Goal: Communication & Community: Ask a question

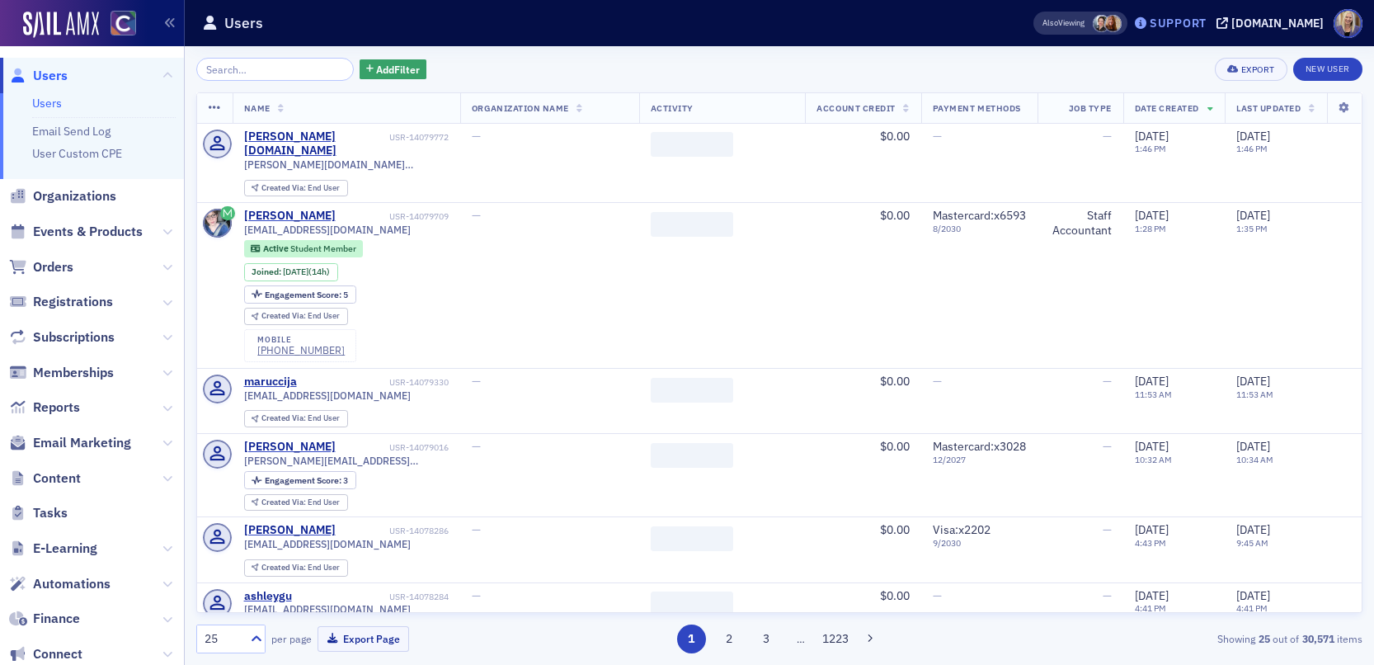
click at [1203, 24] on div "Support" at bounding box center [1178, 23] width 57 height 15
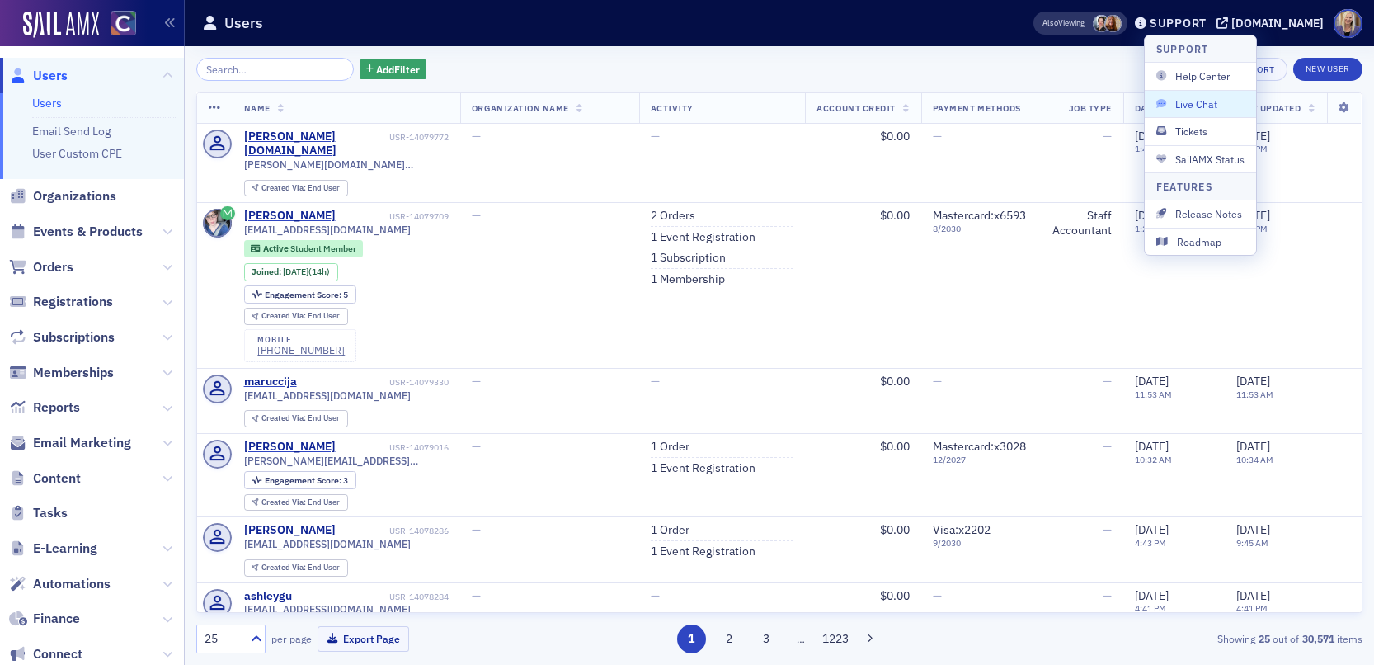
click at [1184, 98] on span "Live Chat" at bounding box center [1200, 103] width 88 height 15
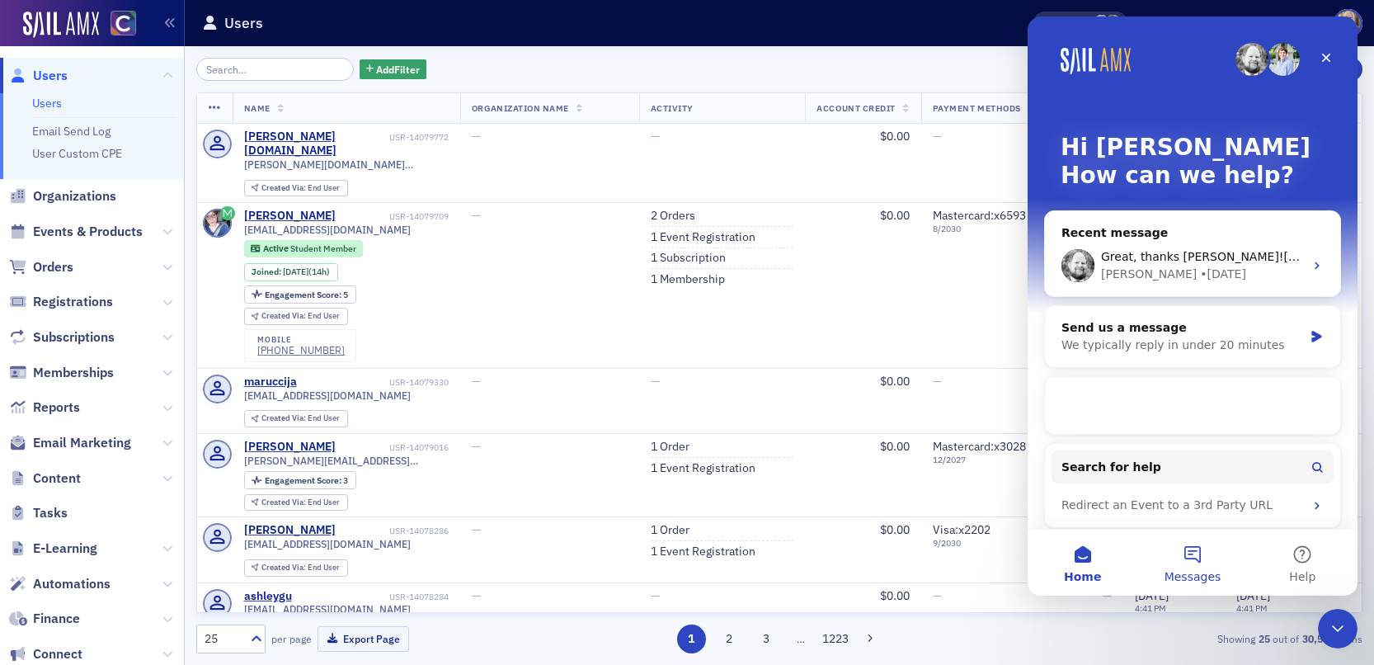
click at [1188, 567] on button "Messages" at bounding box center [1192, 562] width 110 height 66
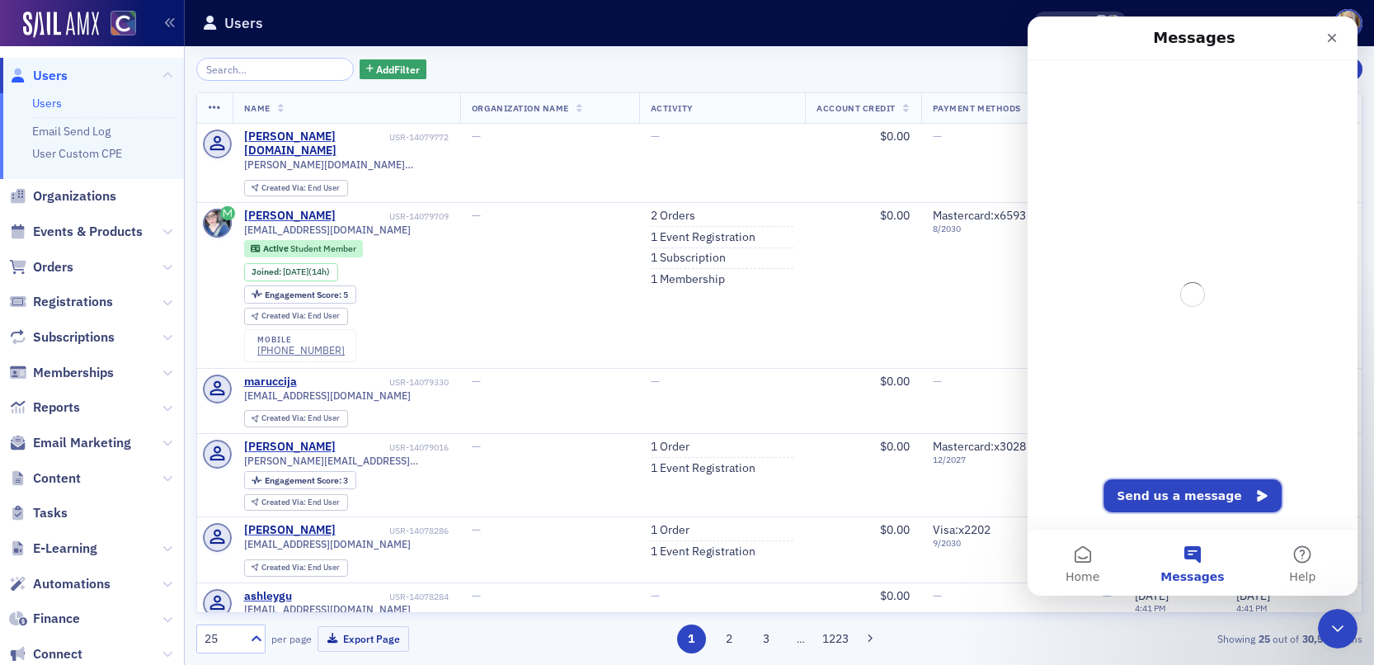
click at [1196, 497] on button "Send us a message" at bounding box center [1193, 495] width 178 height 33
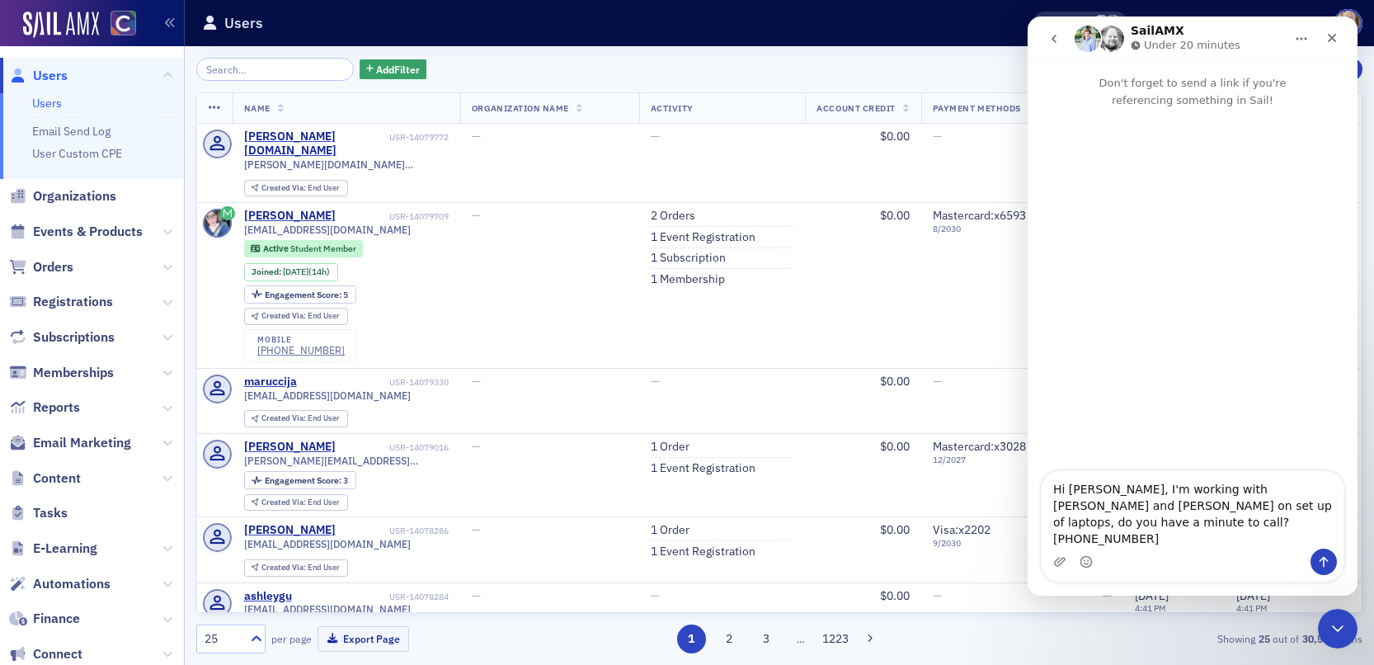
type textarea "Hi [PERSON_NAME], I'm working with [PERSON_NAME] and [PERSON_NAME] on set up of…"
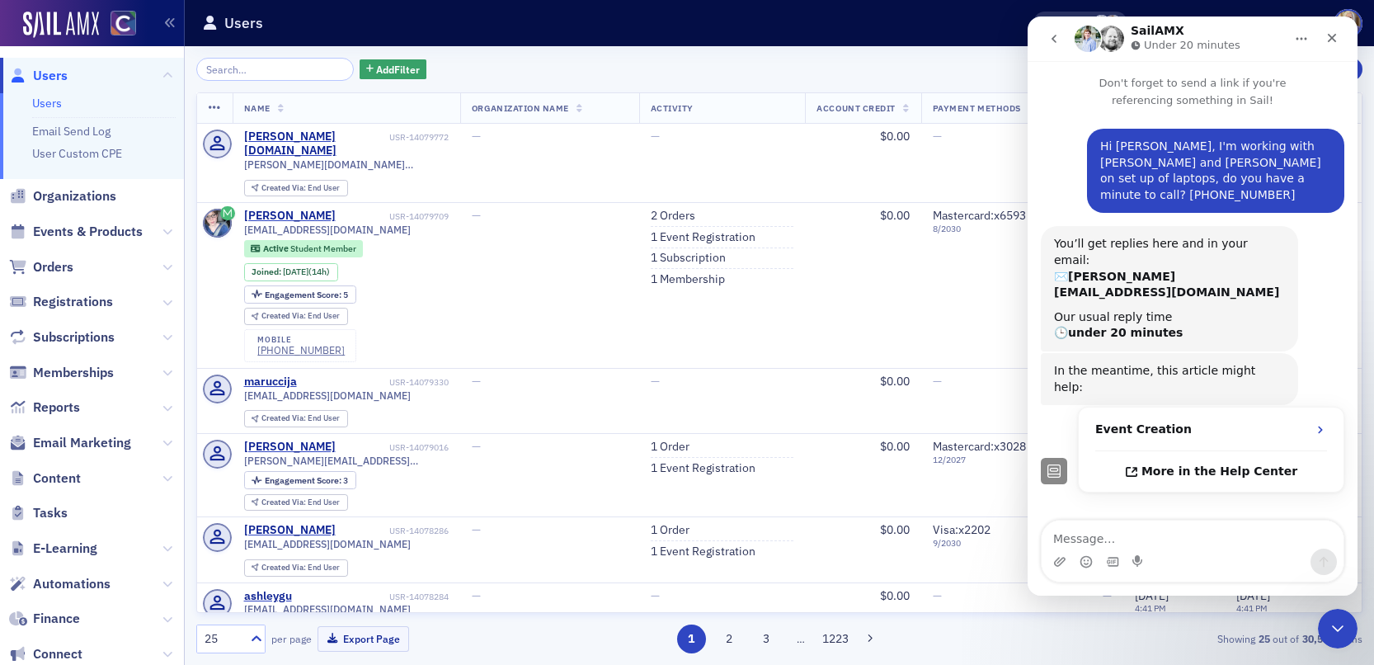
click at [1171, 544] on textarea "Message…" at bounding box center [1193, 534] width 302 height 28
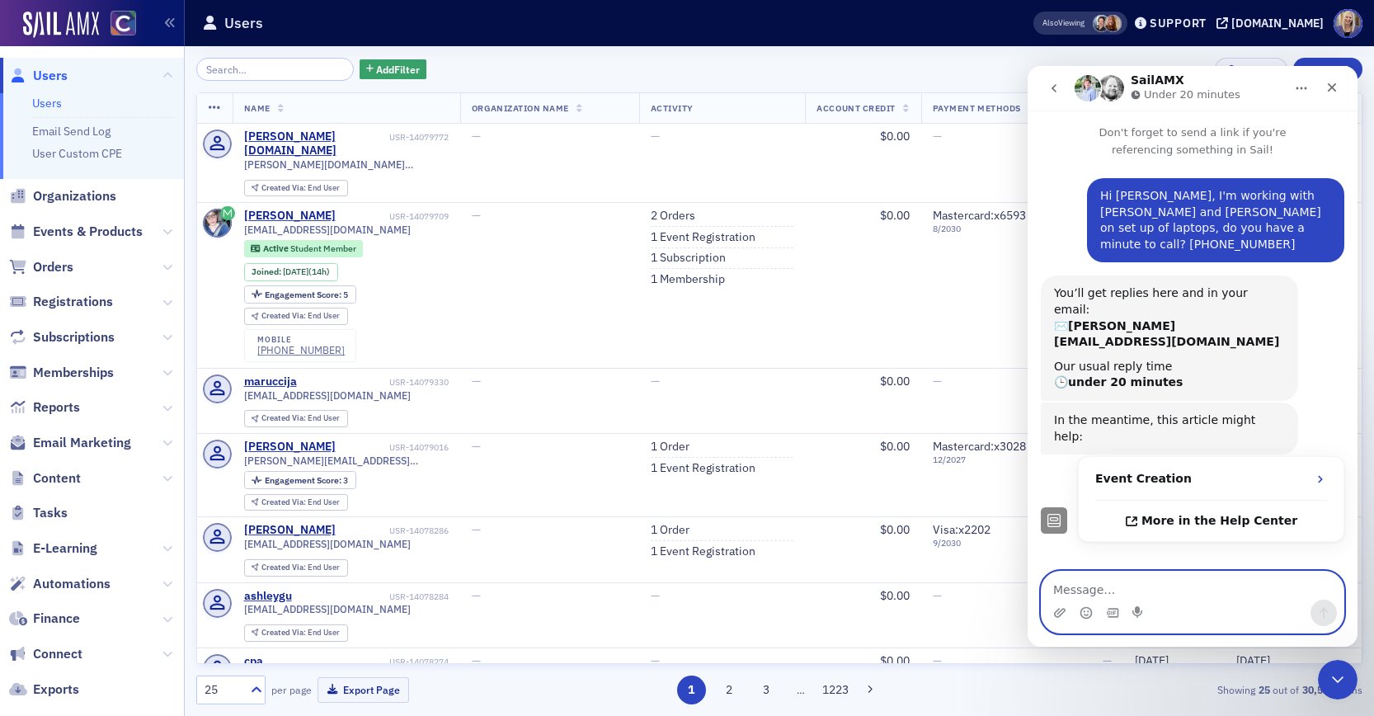
click at [1120, 593] on textarea "Message…" at bounding box center [1193, 586] width 302 height 28
type textarea "do we need apple ids to download slack"
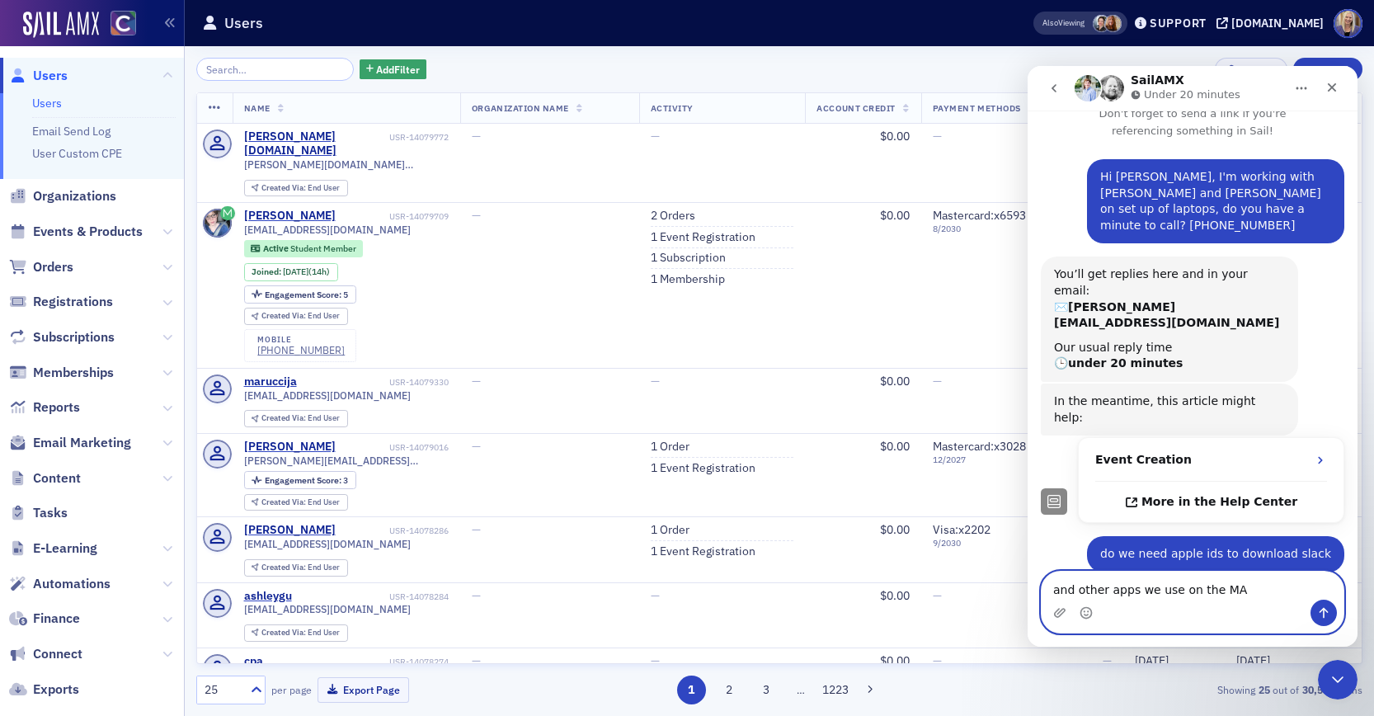
type textarea "and other apps we use on the MAC"
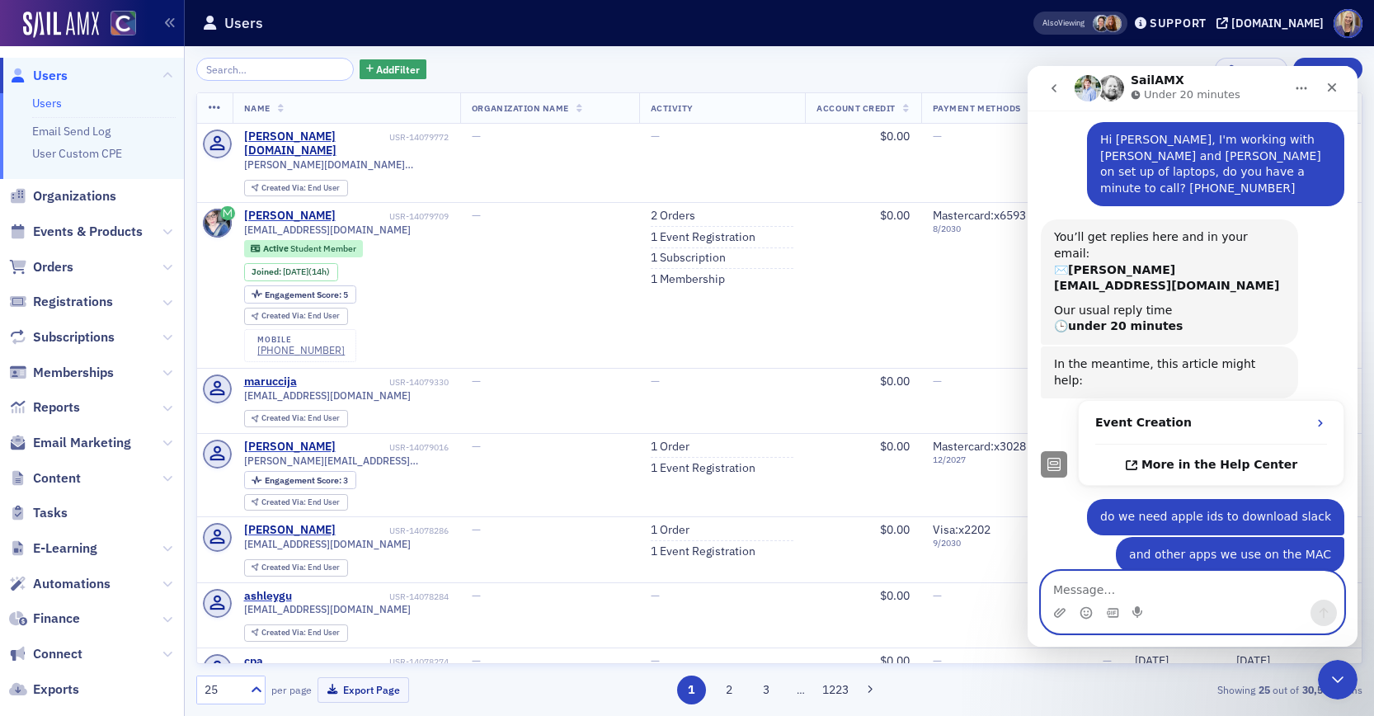
click at [1139, 586] on textarea "Message…" at bounding box center [1193, 586] width 302 height 28
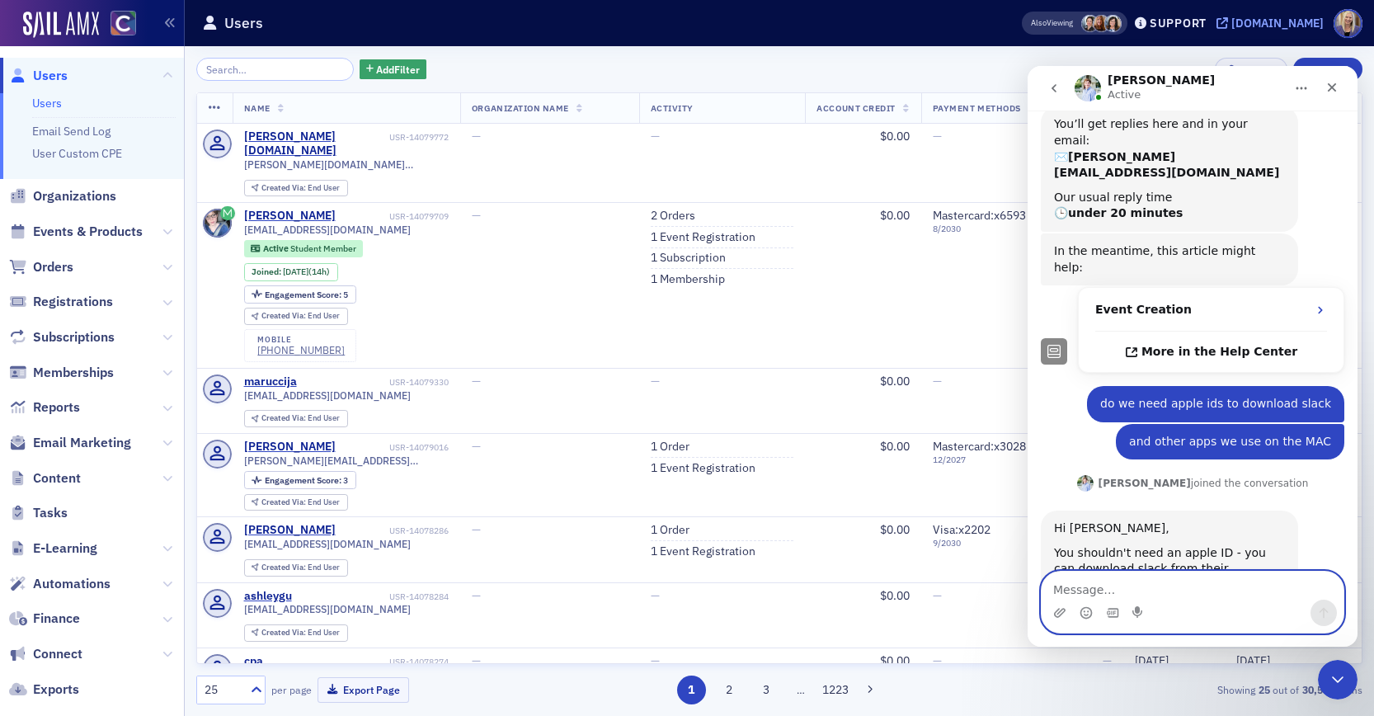
scroll to position [171, 0]
click at [1175, 580] on textarea "Message…" at bounding box center [1193, 586] width 302 height 28
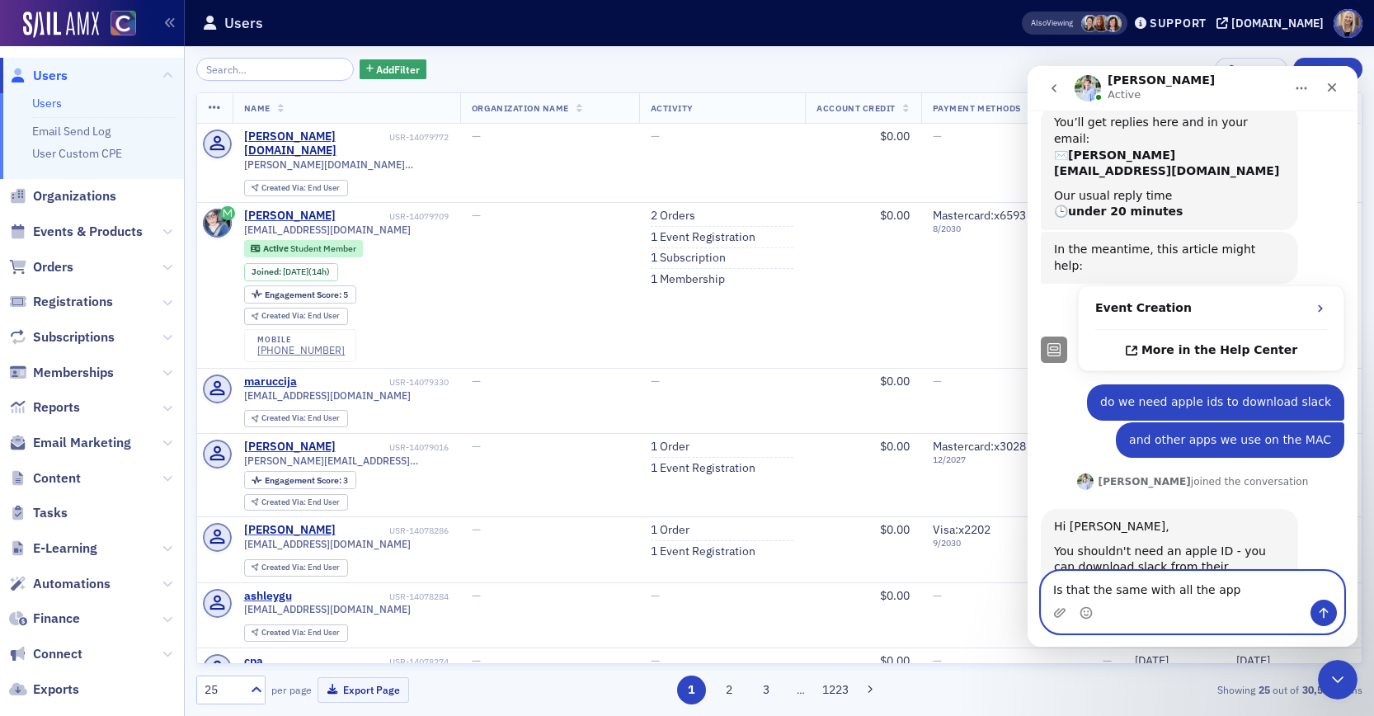
type textarea "Is that the same with all the apps"
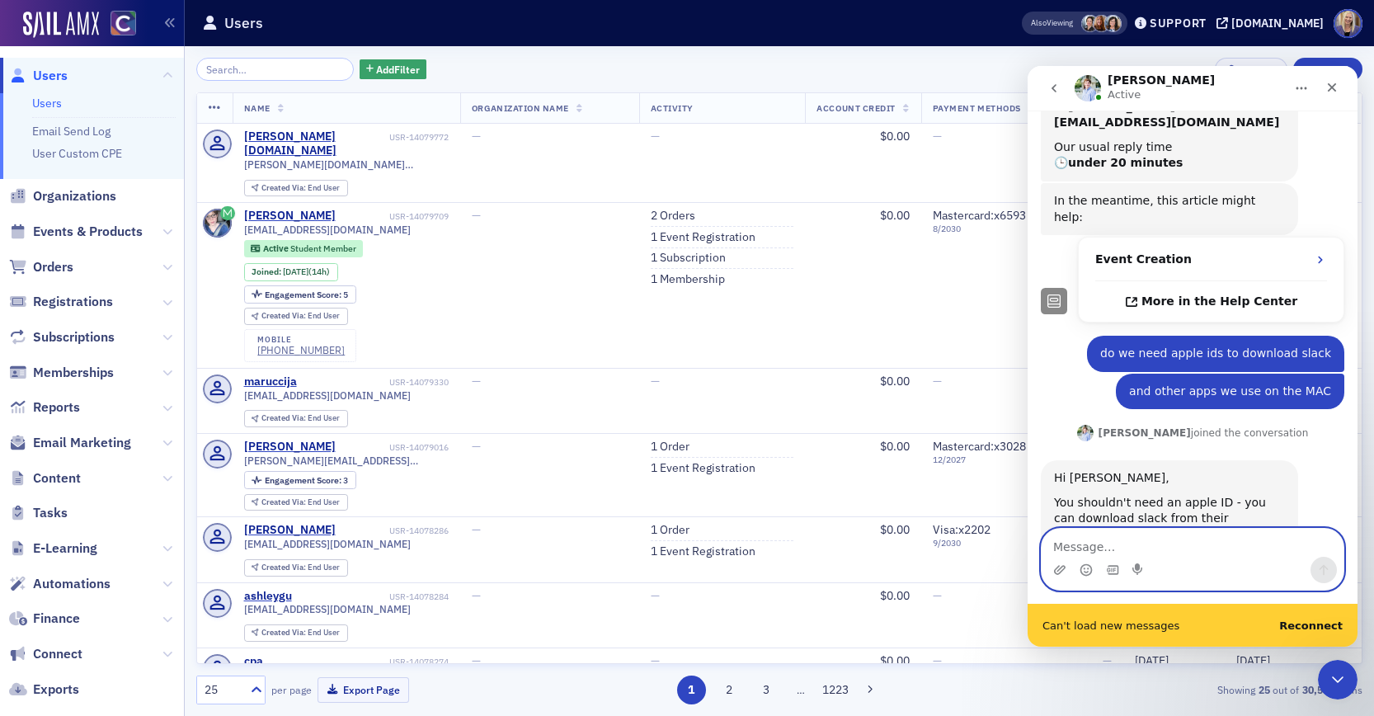
scroll to position [279, 0]
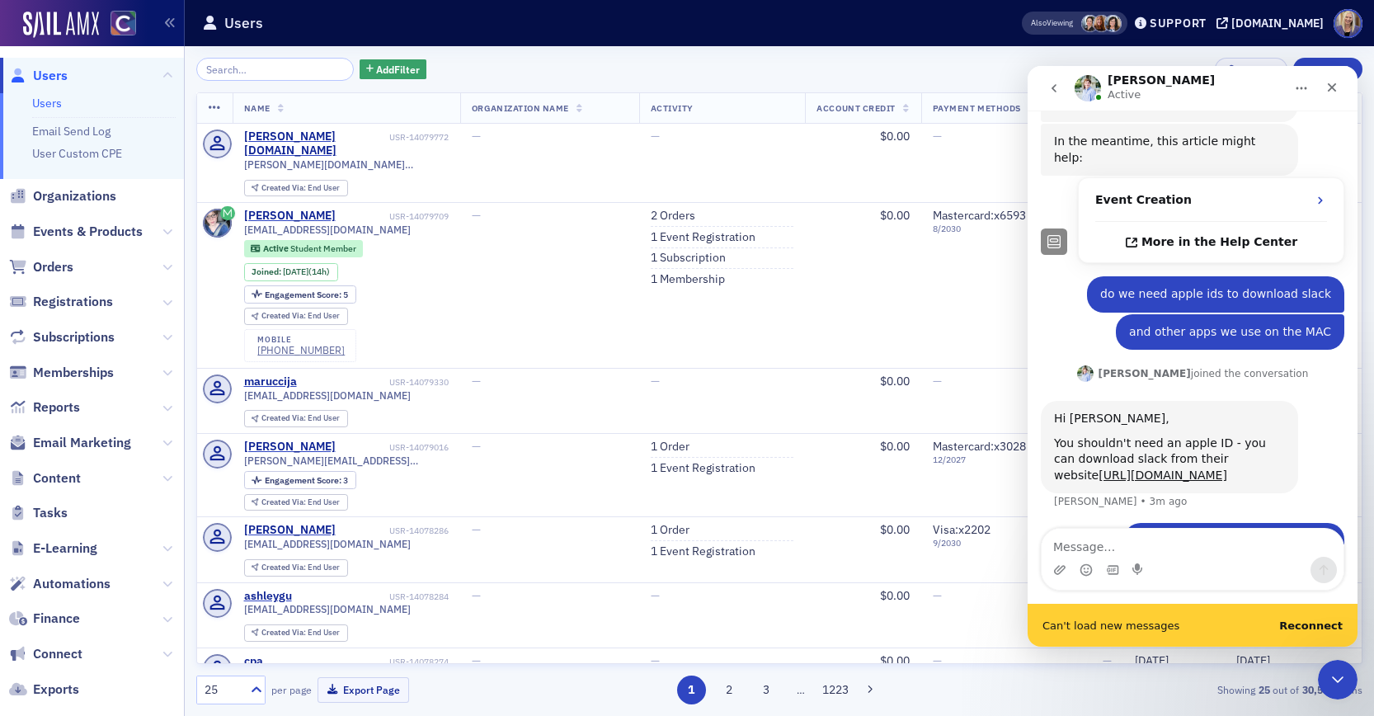
click at [1320, 628] on b "Reconnect" at bounding box center [1311, 625] width 64 height 12
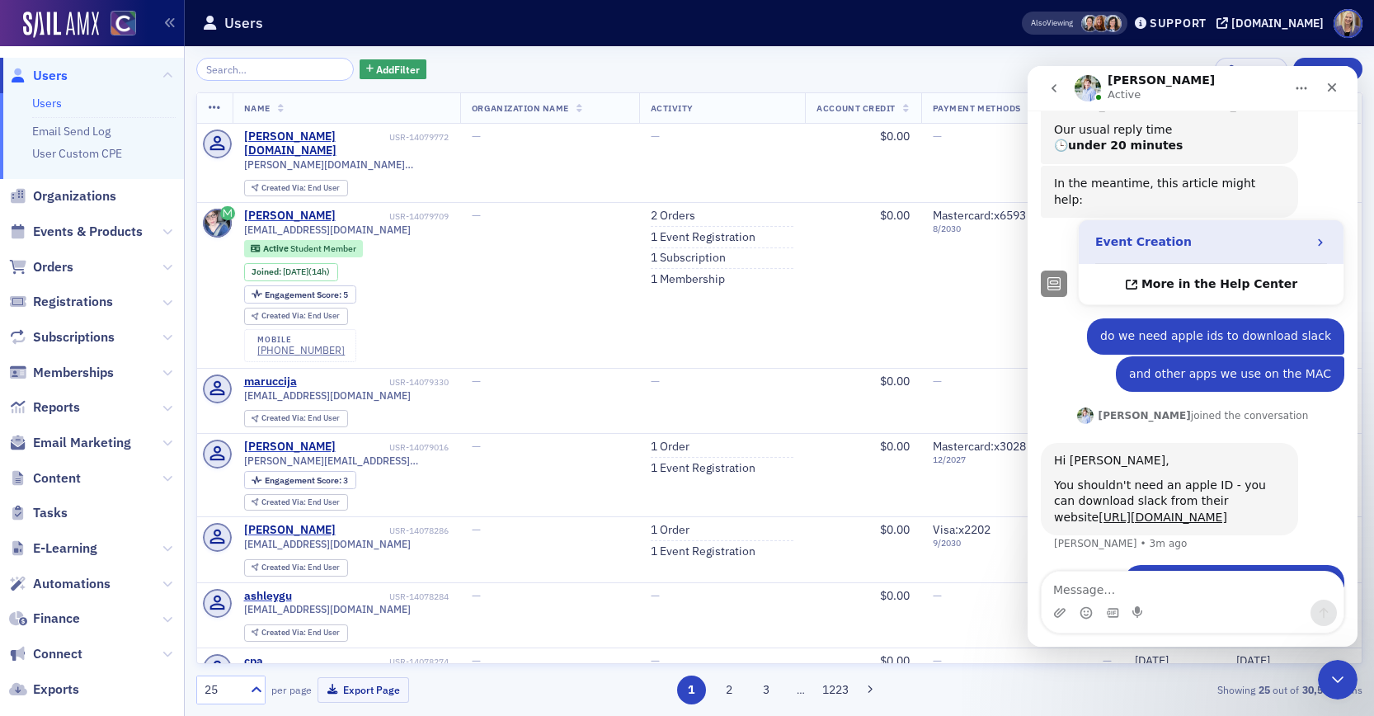
scroll to position [236, 0]
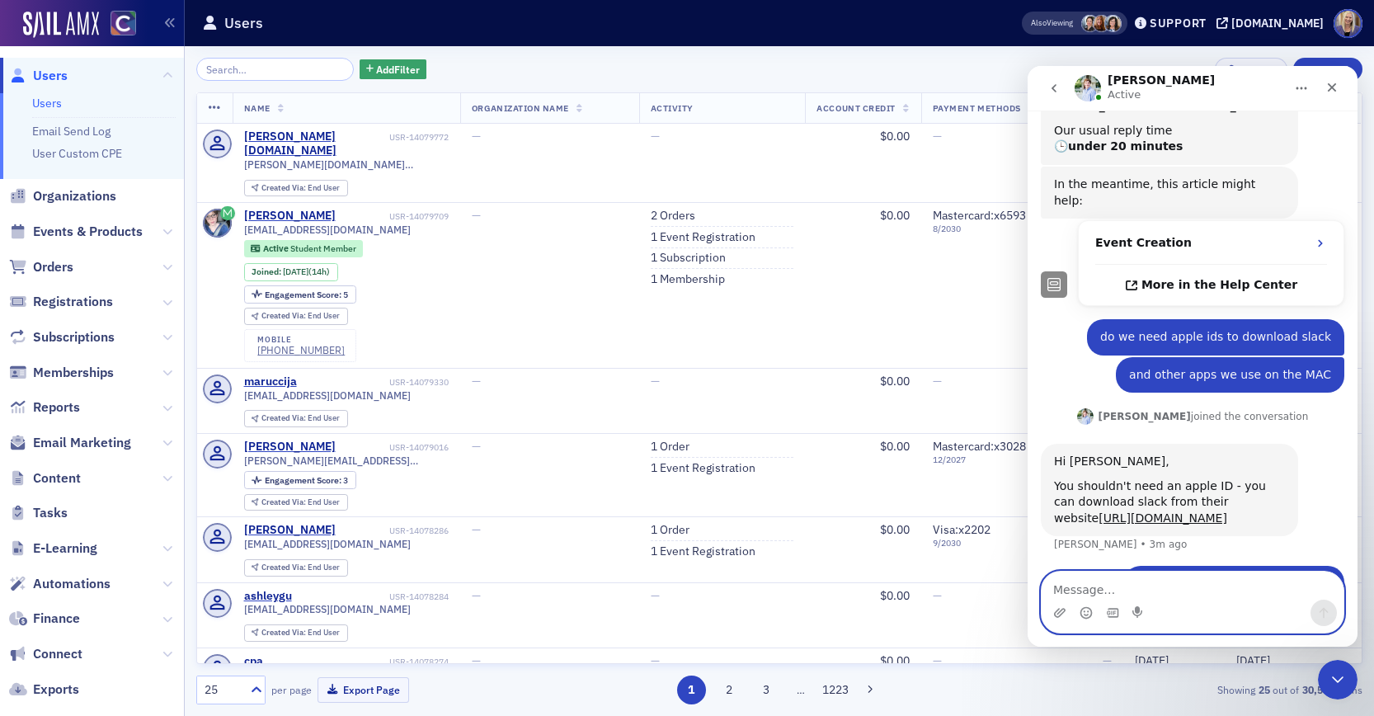
click at [1129, 593] on textarea "Message…" at bounding box center [1193, 586] width 302 height 28
type textarea "is that the same with all the apps"
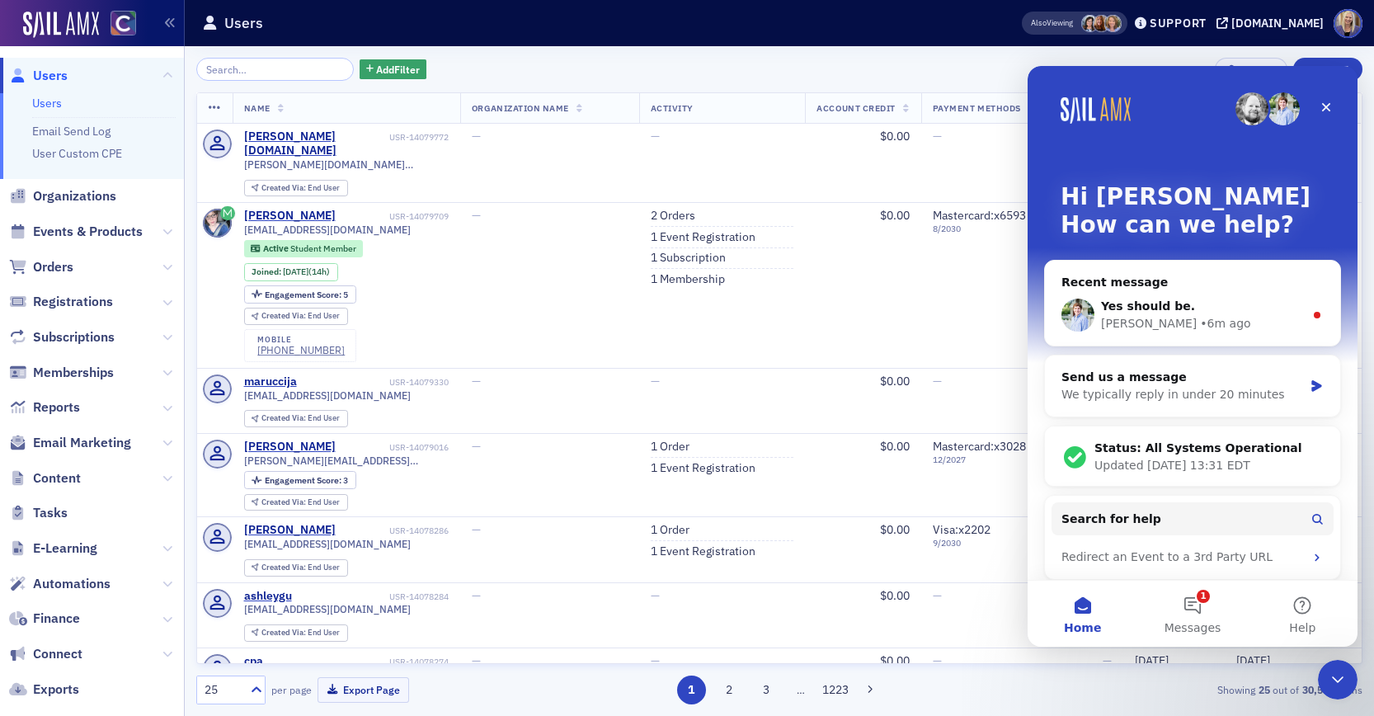
scroll to position [8, 0]
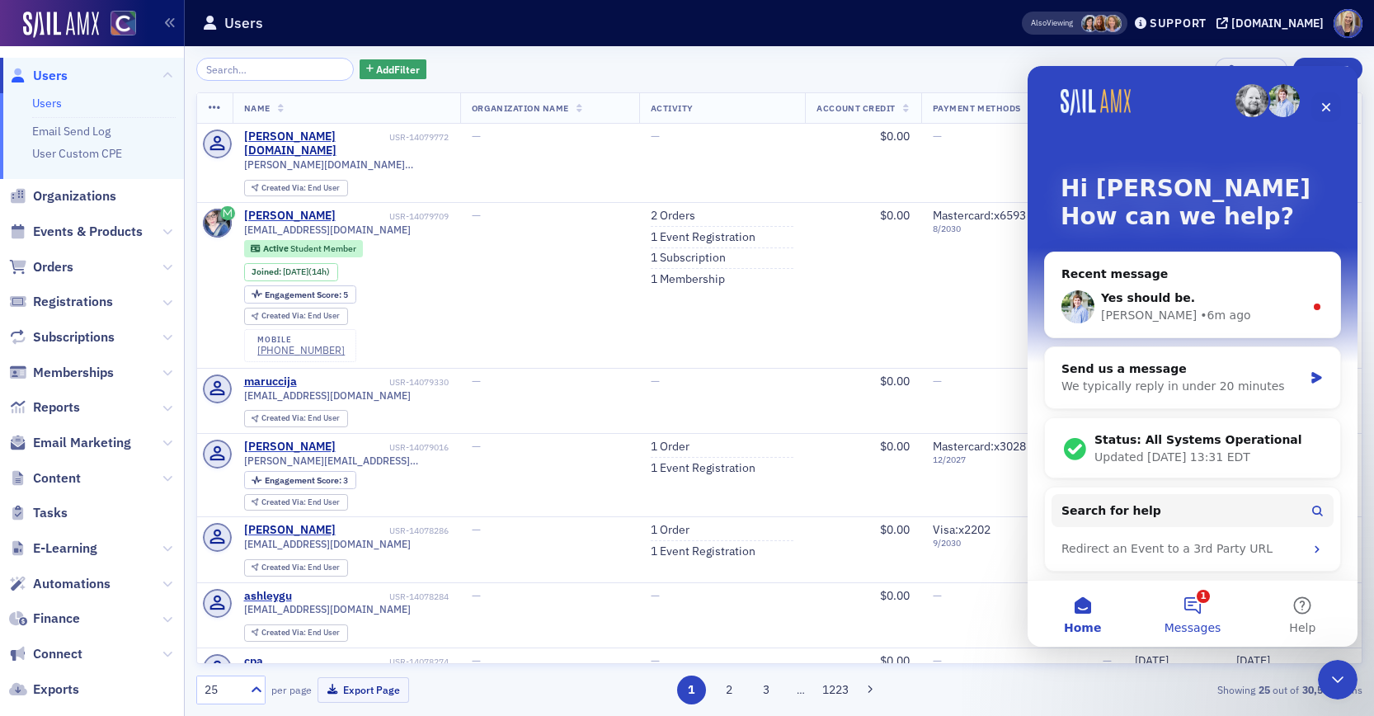
click at [1196, 613] on button "1 Messages" at bounding box center [1192, 614] width 110 height 66
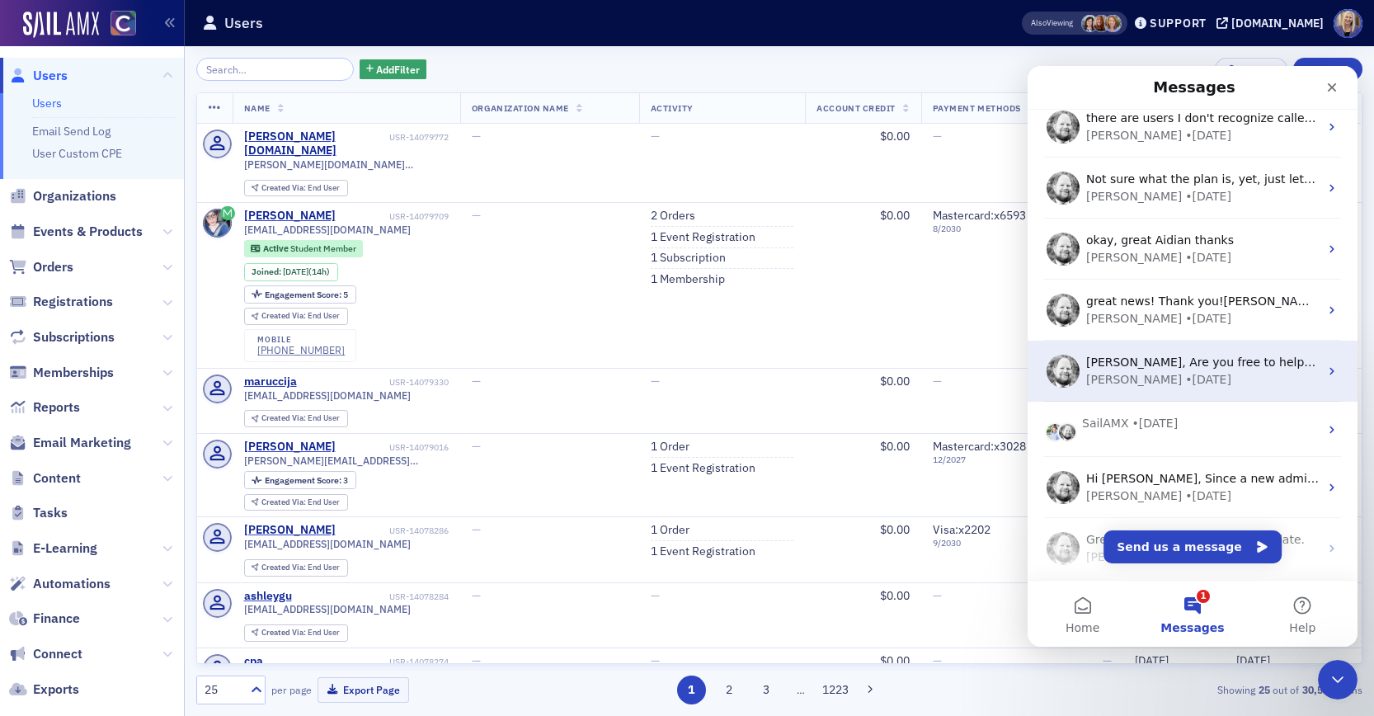
scroll to position [261, 0]
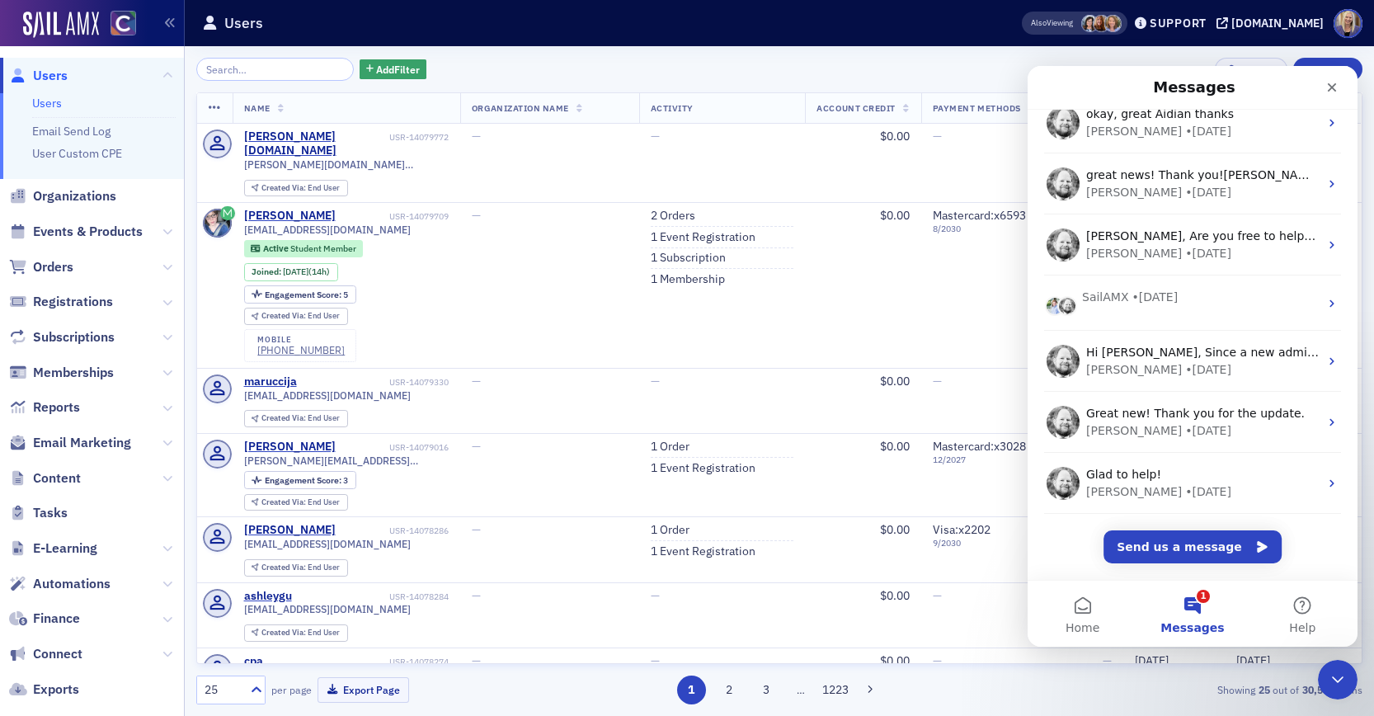
click at [1191, 607] on button "1 Messages" at bounding box center [1192, 614] width 110 height 66
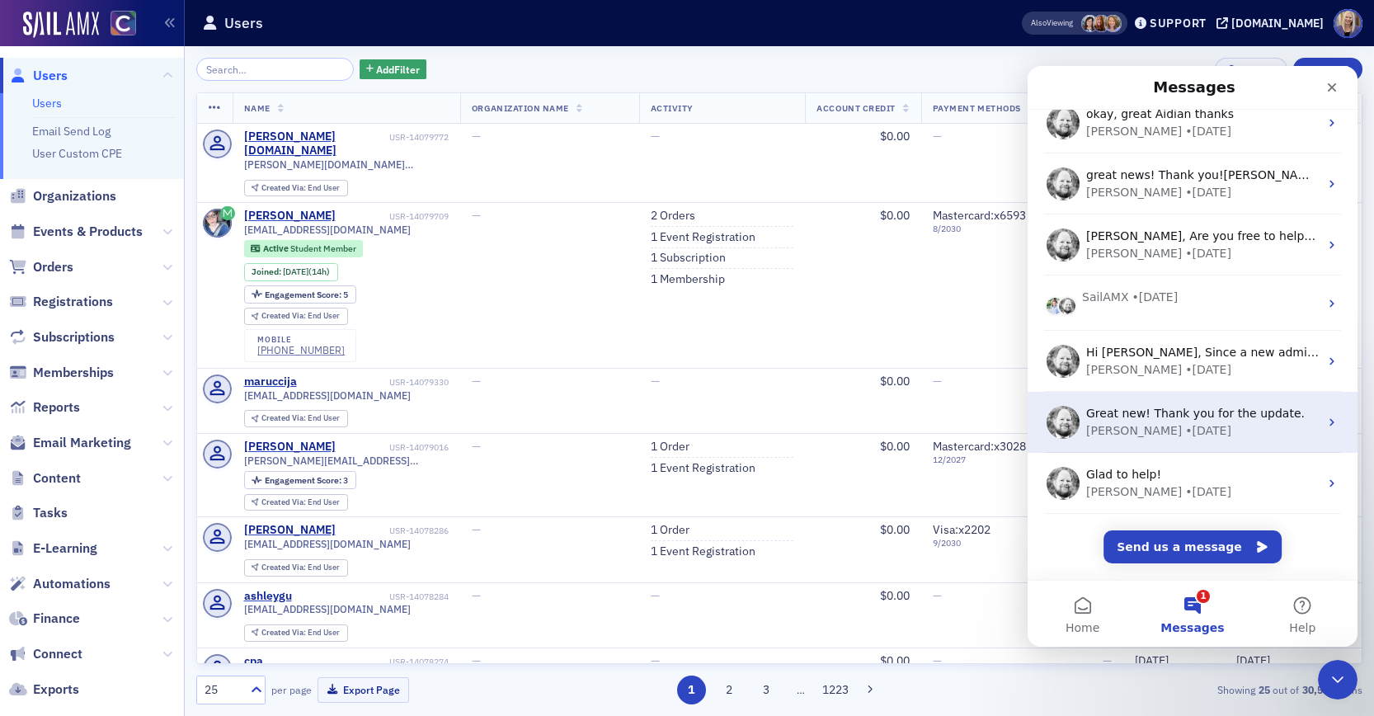
scroll to position [0, 0]
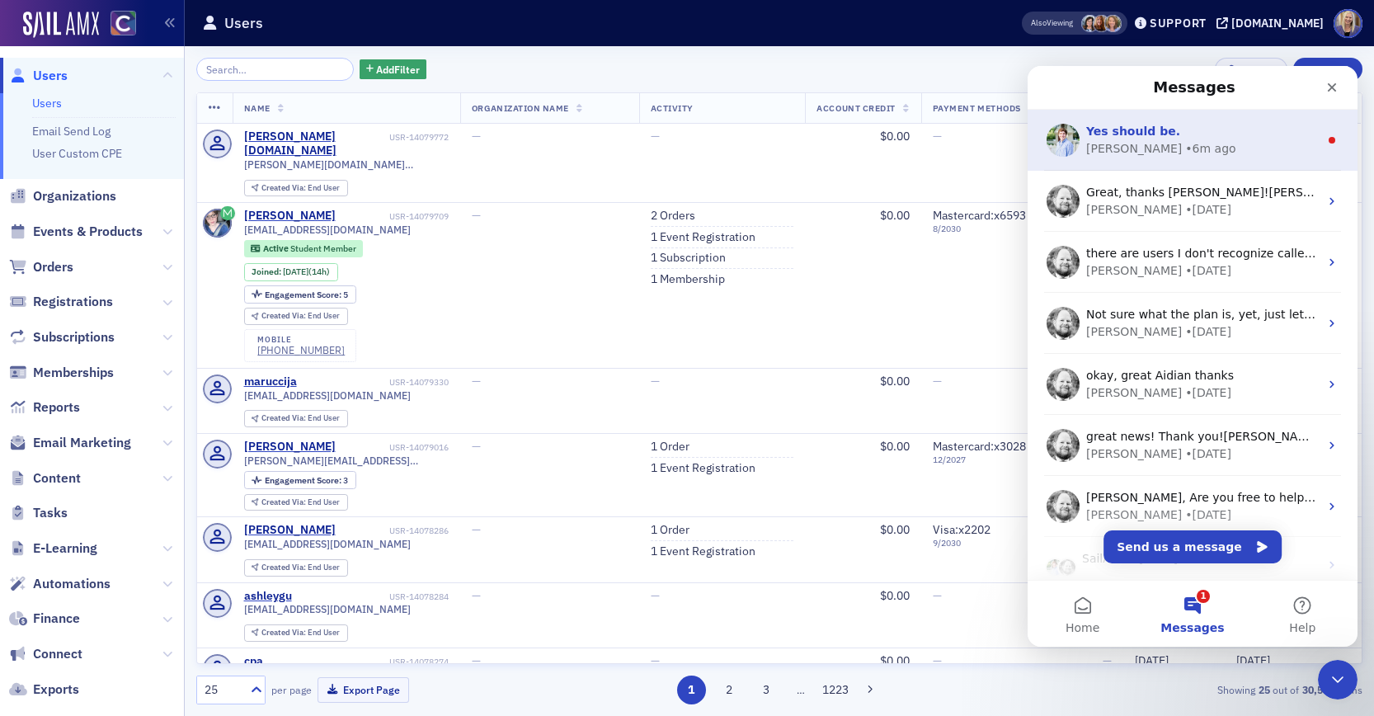
click at [1179, 148] on div "[PERSON_NAME] • 6m ago" at bounding box center [1202, 148] width 233 height 17
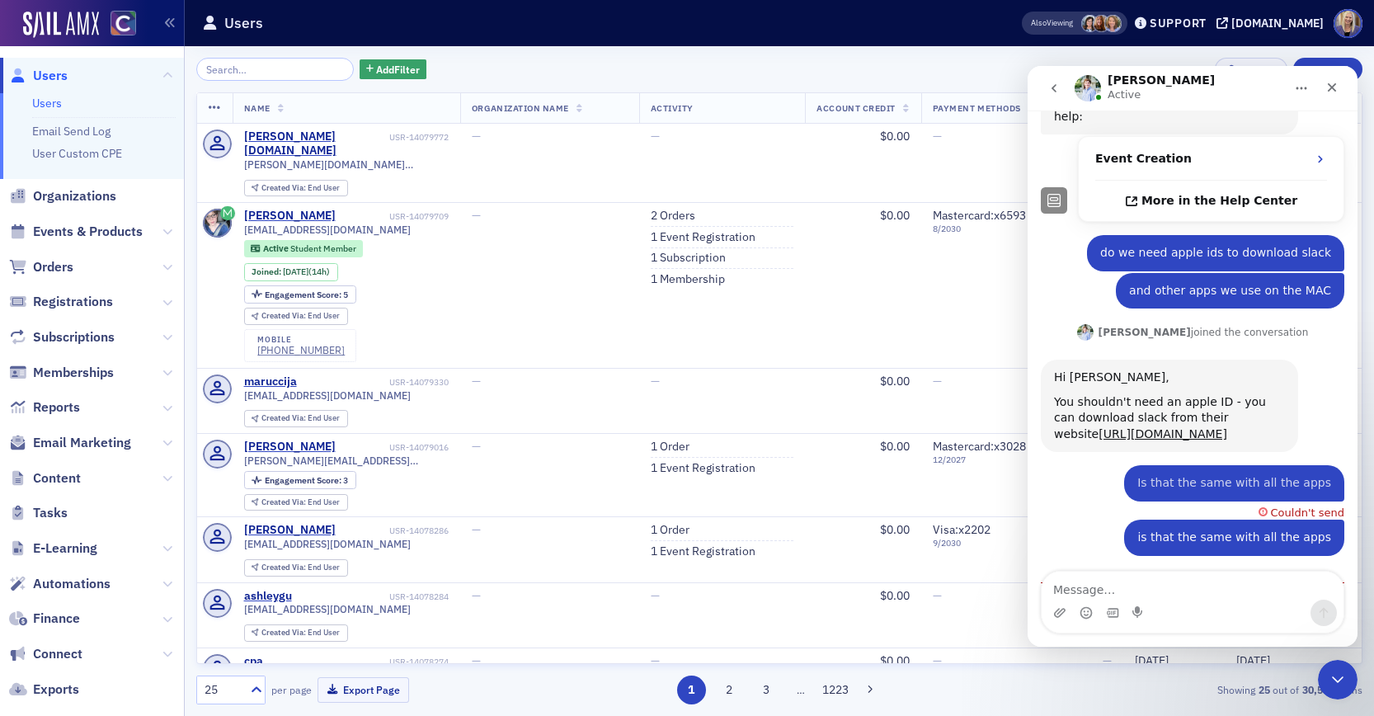
scroll to position [351, 0]
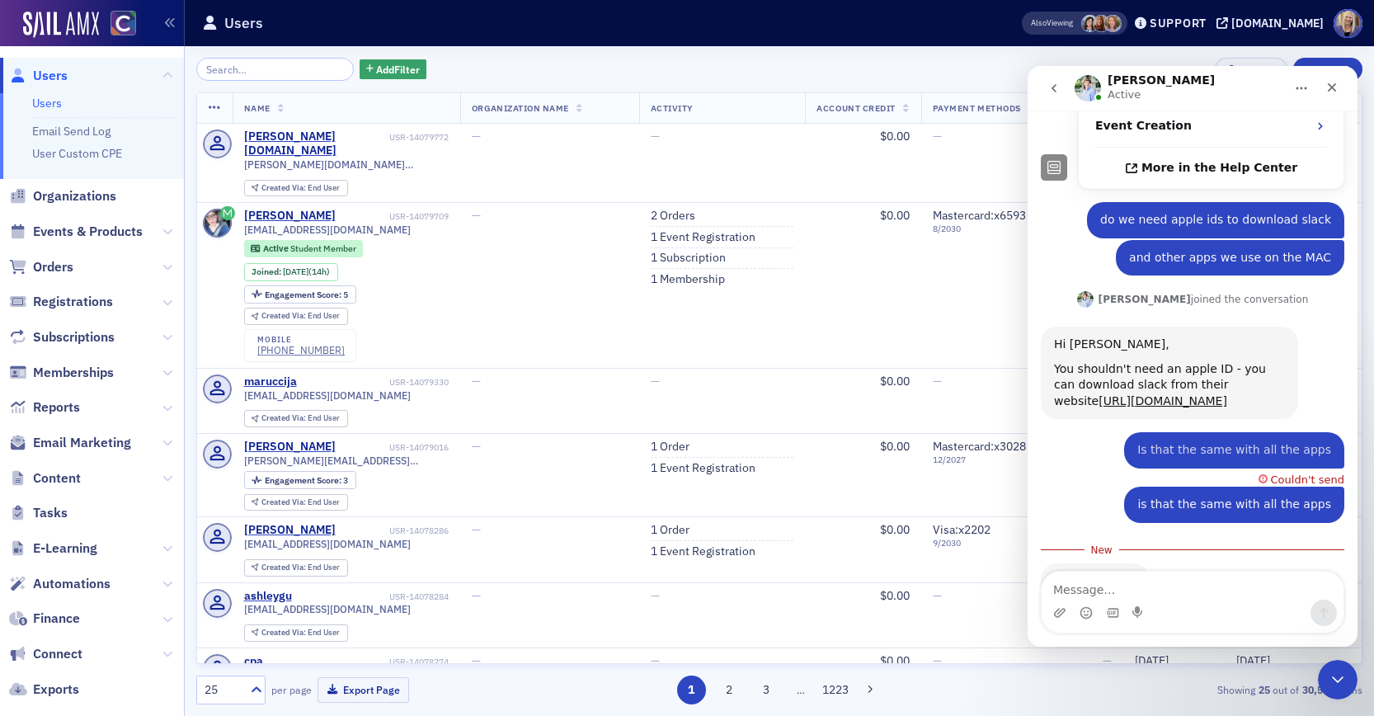
click at [1148, 581] on textarea "Message…" at bounding box center [1193, 586] width 302 height 28
type textarea "okay. is this true with 1Pass"
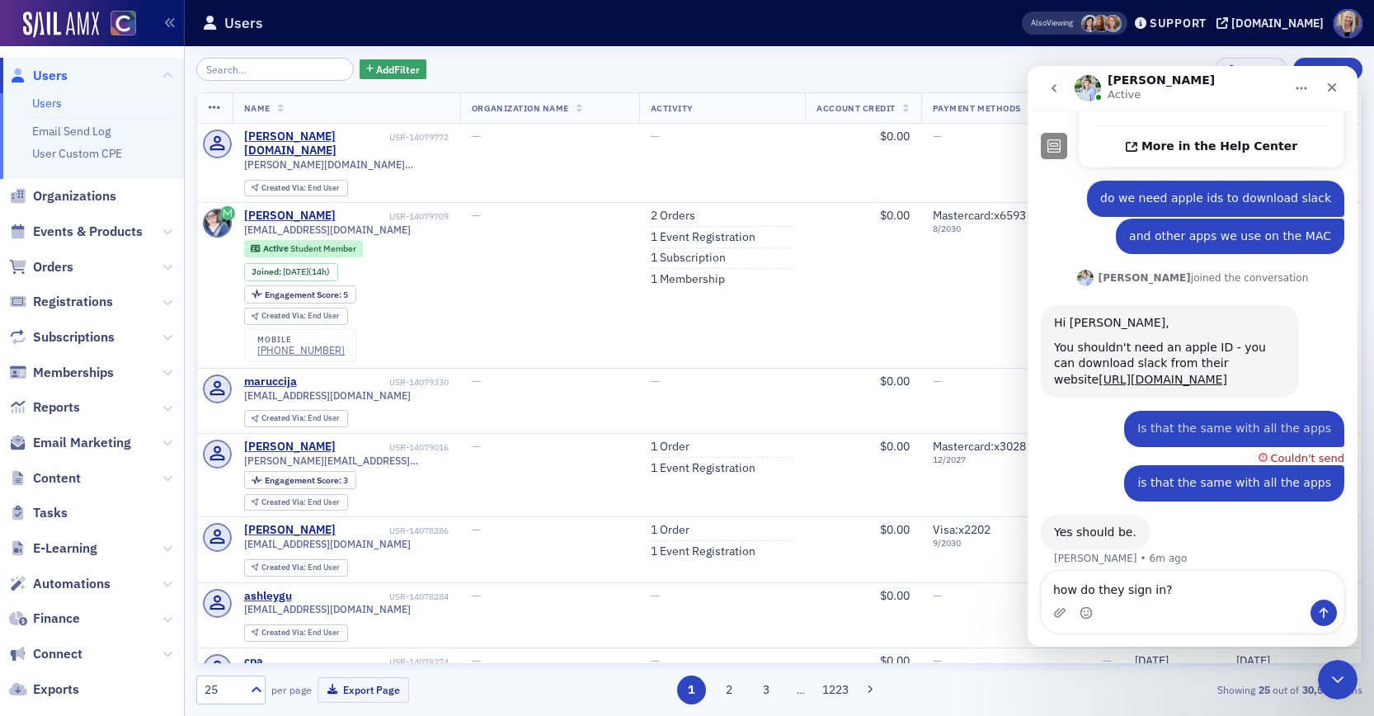
type textarea "how do they sign in?"
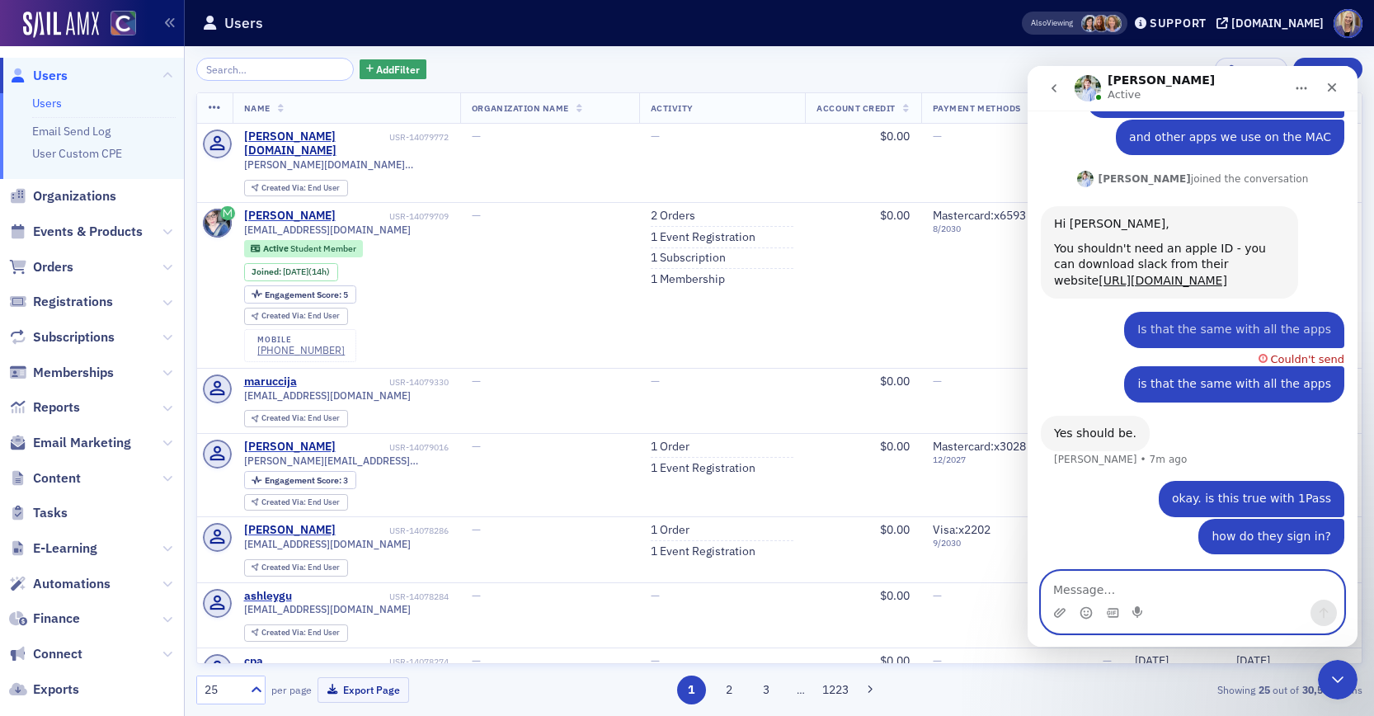
scroll to position [473, 0]
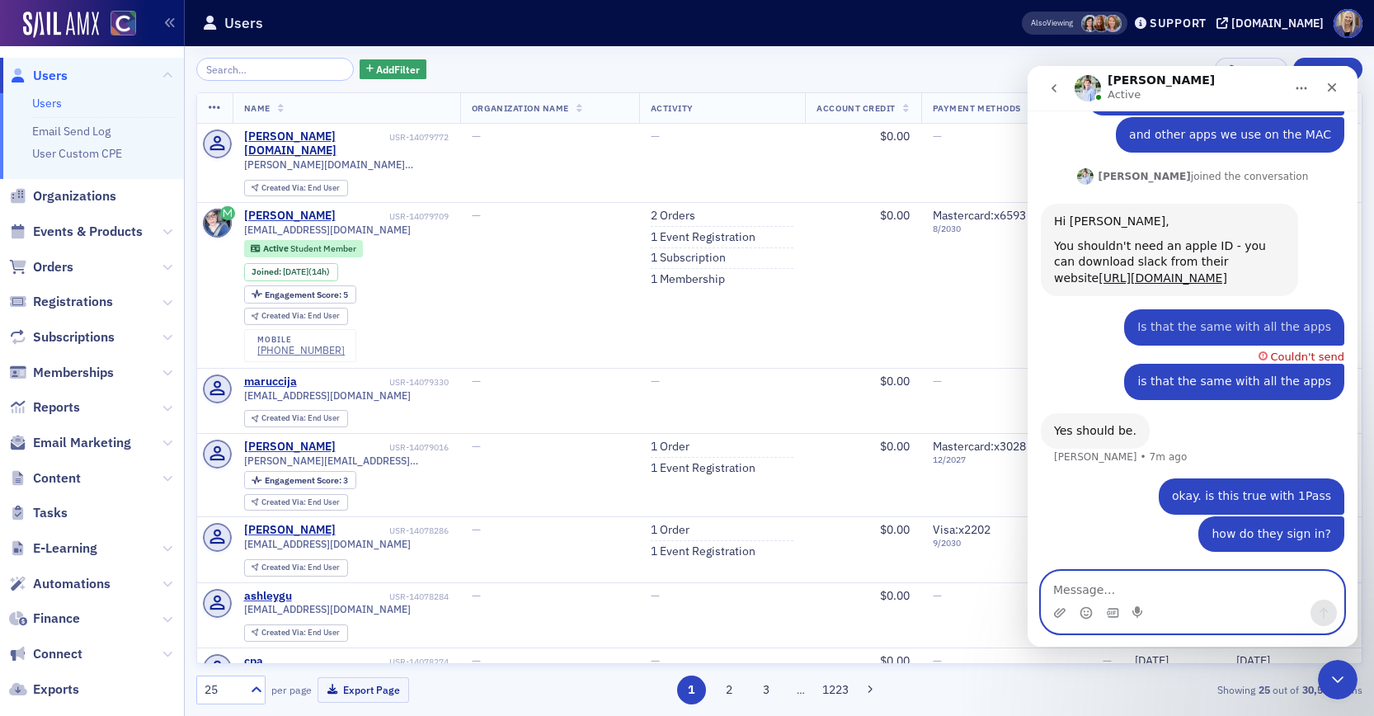
click at [1132, 584] on textarea "Message…" at bounding box center [1193, 586] width 302 height 28
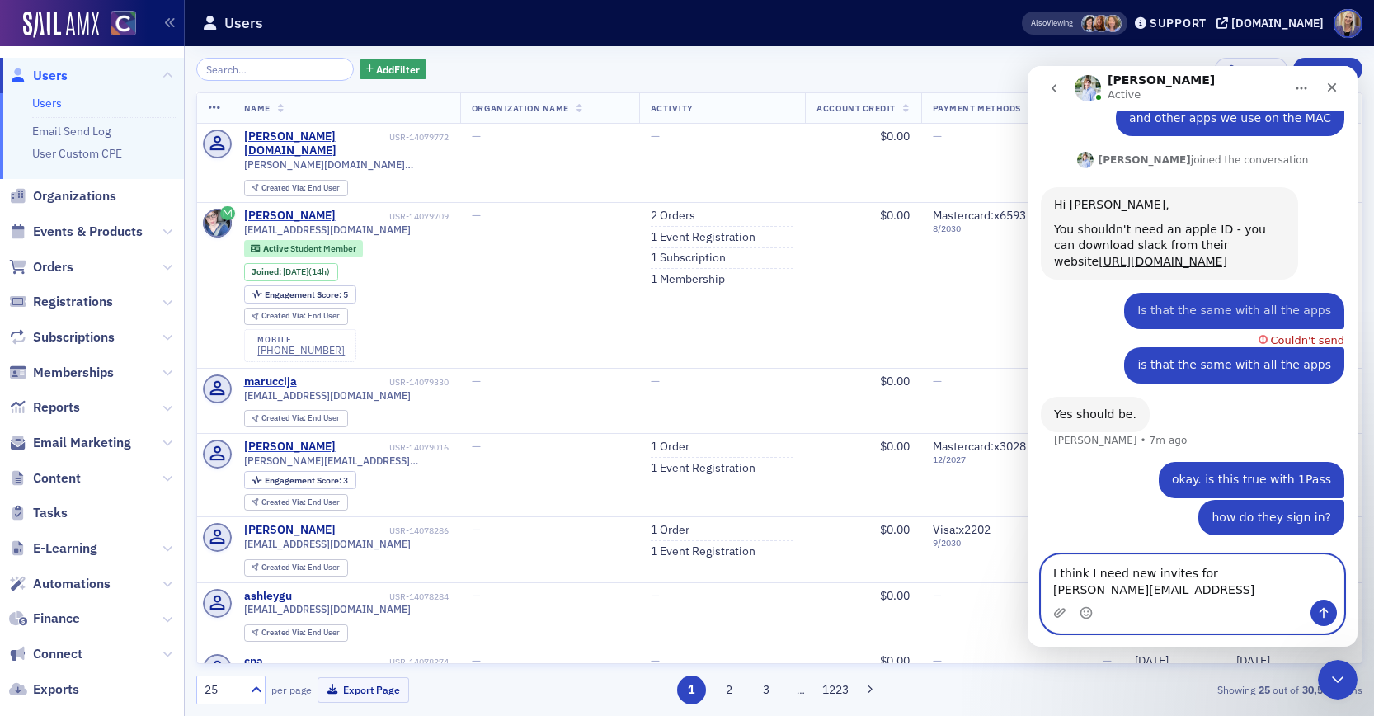
type textarea "I think I need new invites for [PERSON_NAME][EMAIL_ADDRESS][DOMAIN_NAME]"
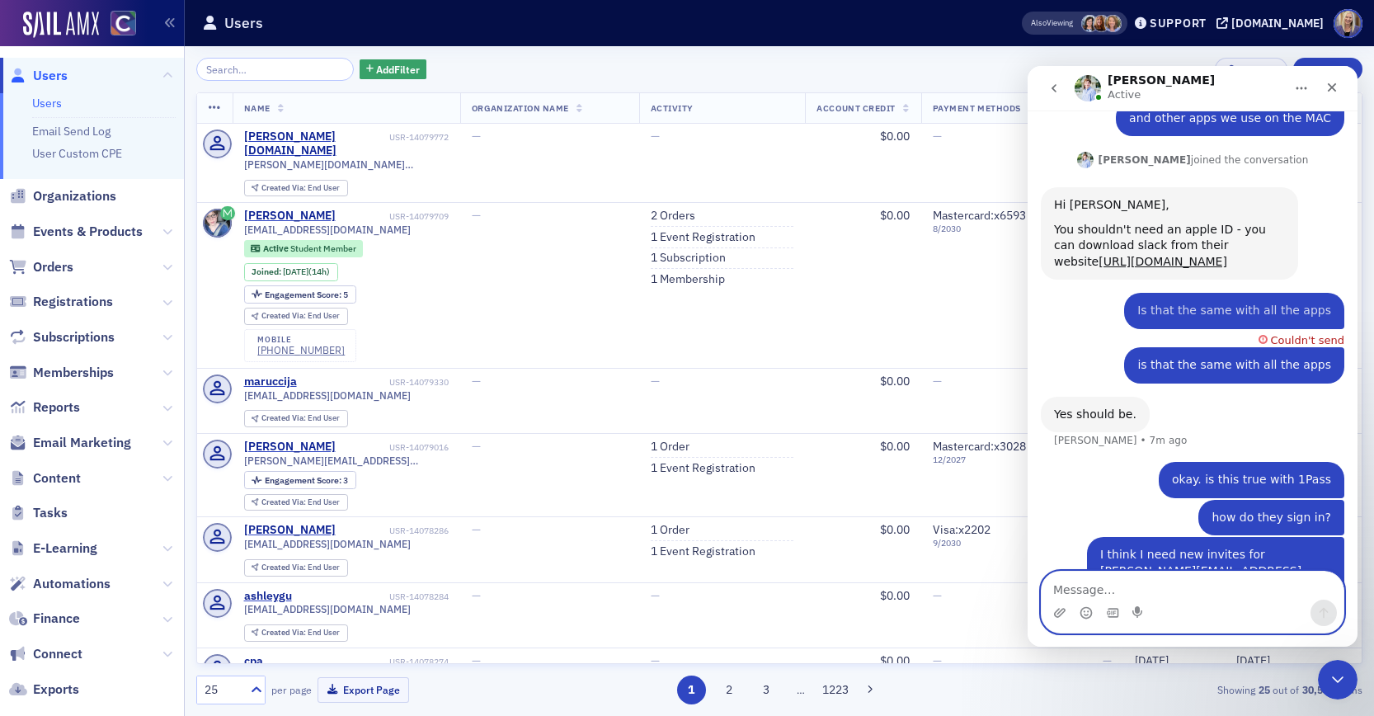
scroll to position [527, 0]
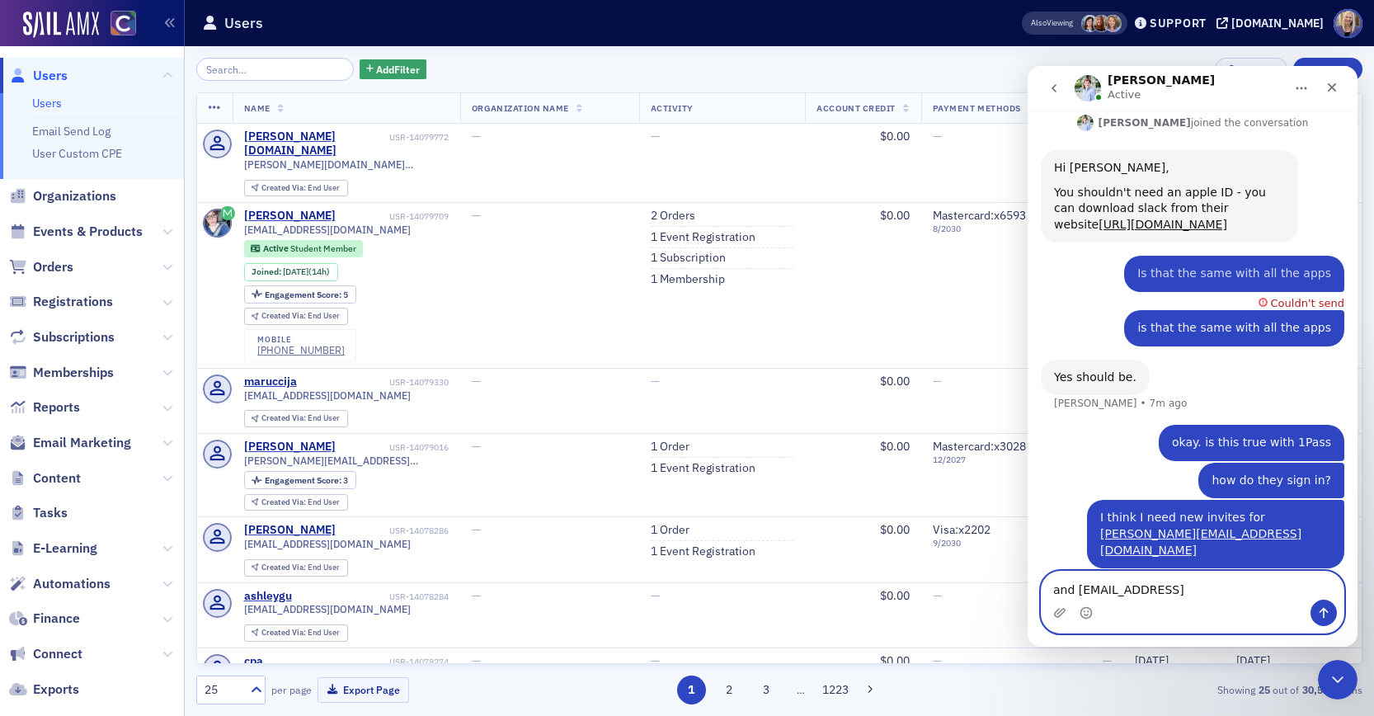
type textarea "and [EMAIL_ADDRESS][DOMAIN_NAME]"
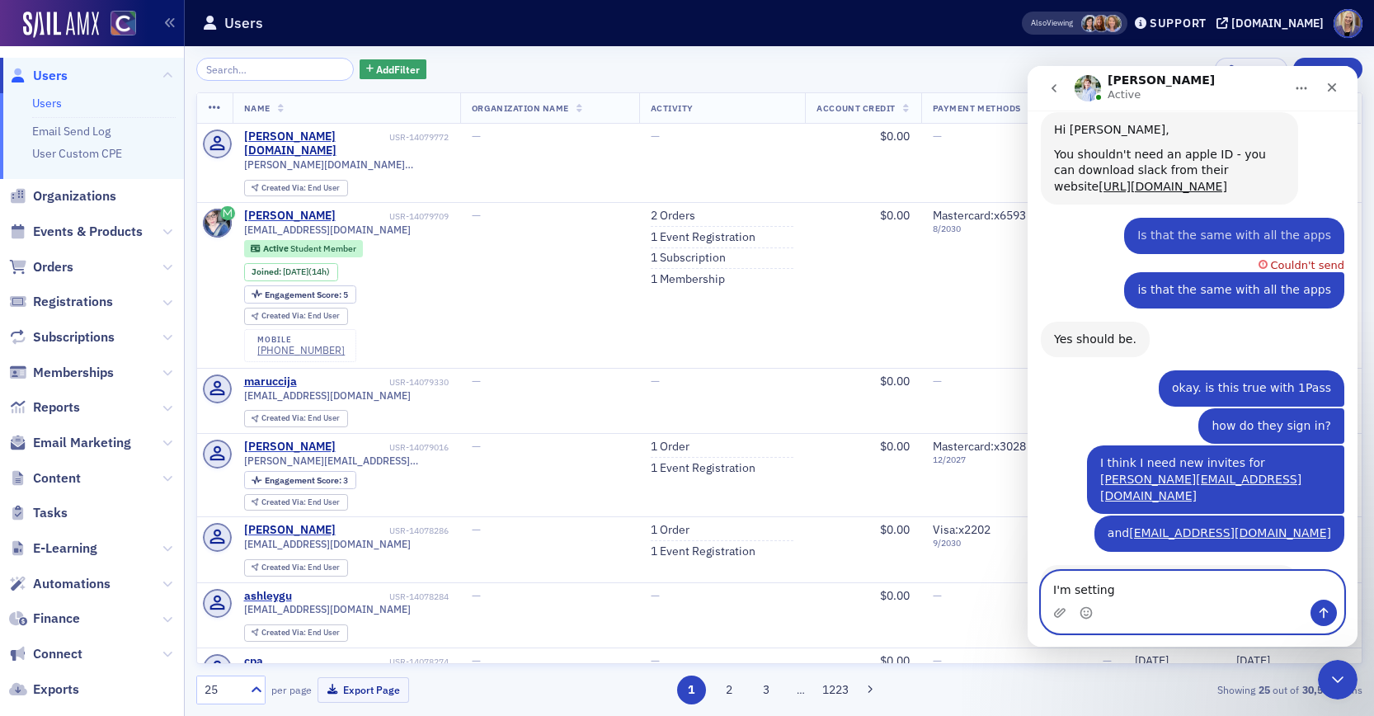
scroll to position [615, 0]
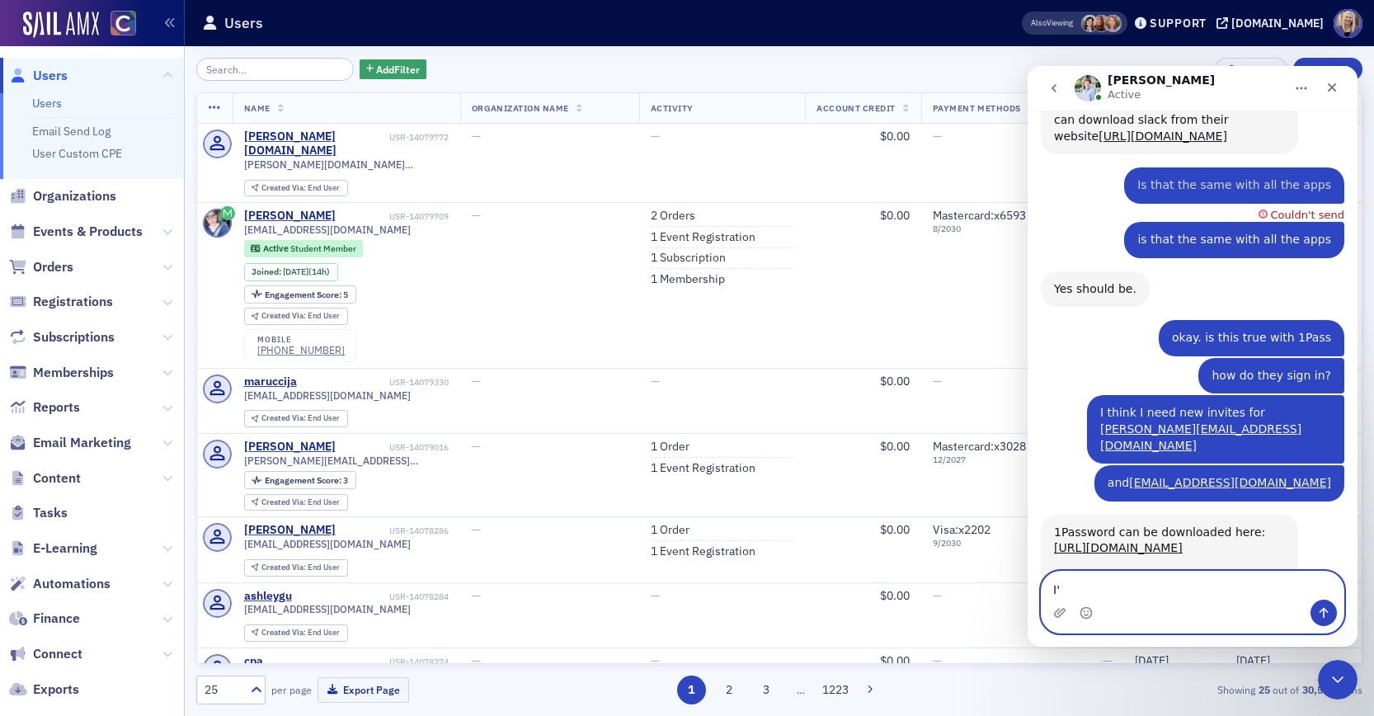
type textarea "I"
click at [1127, 580] on textarea "Message…" at bounding box center [1193, 586] width 302 height 28
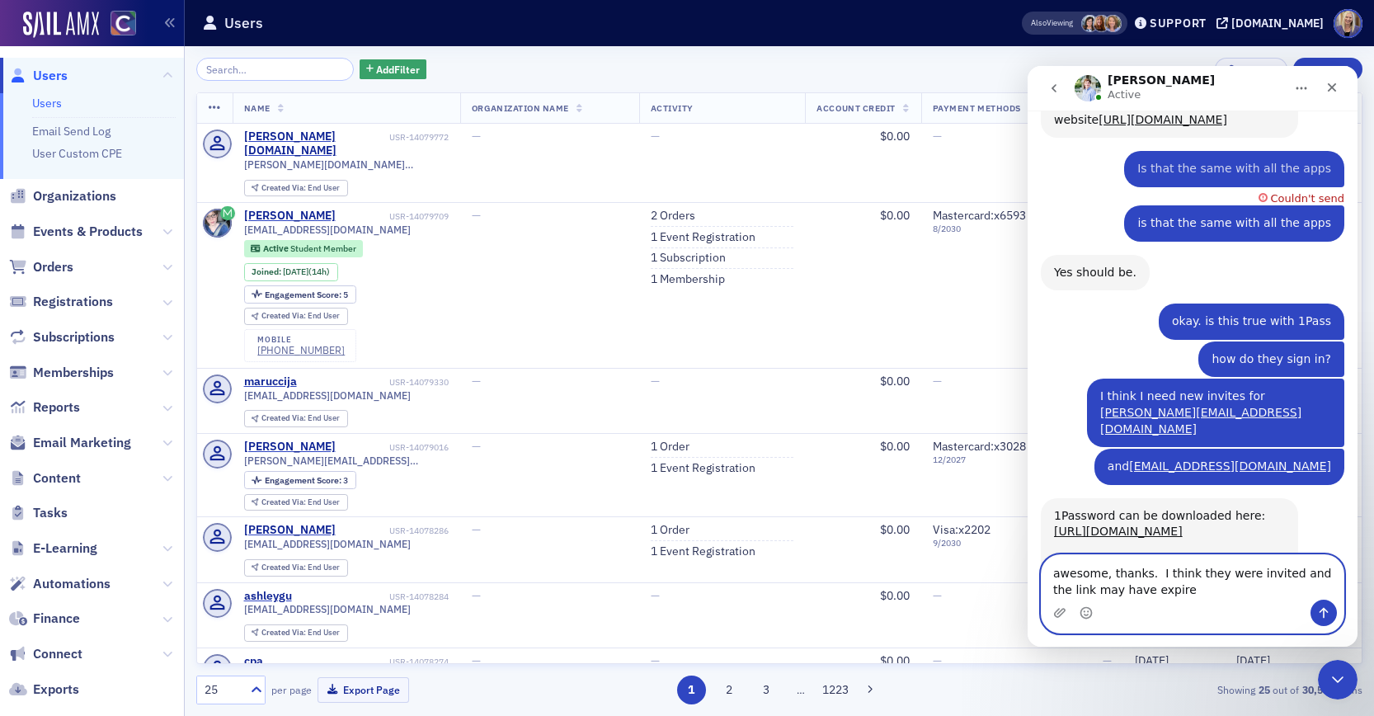
type textarea "awesome, thanks. I think they were invited and the link may have expired"
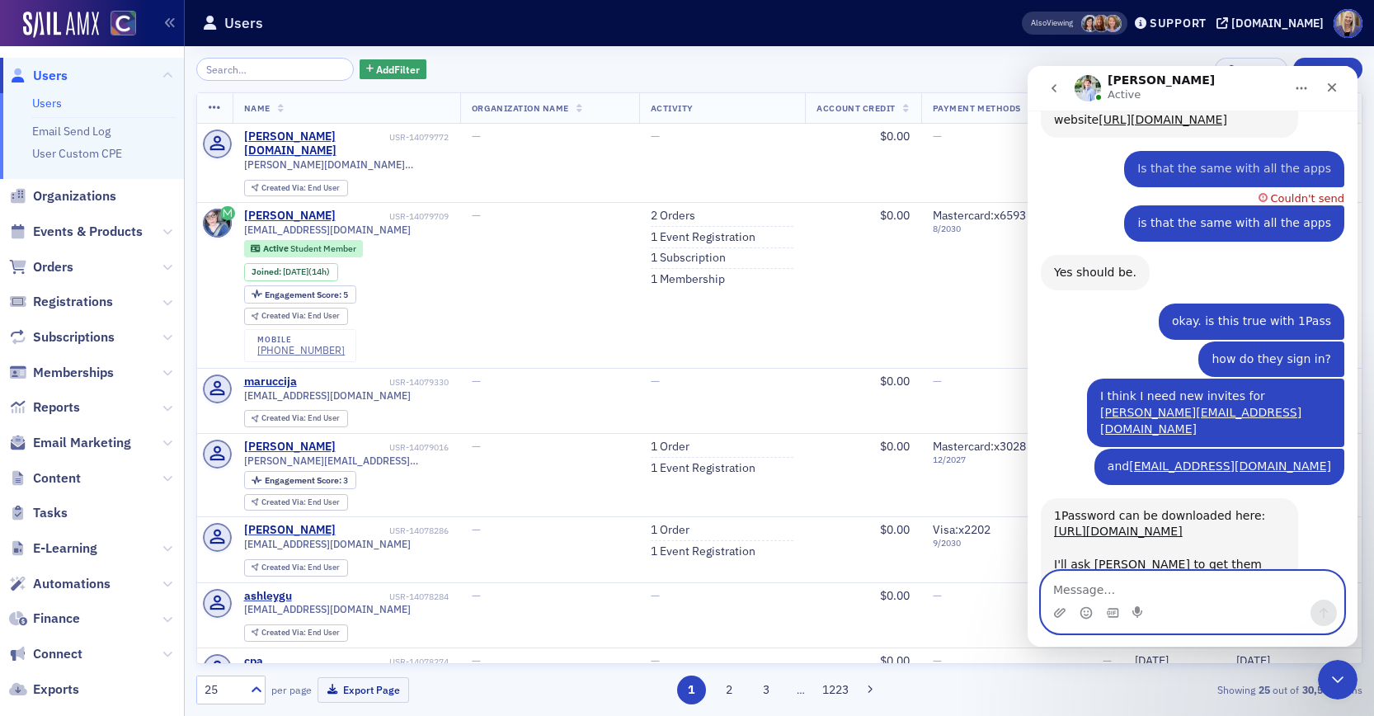
scroll to position [680, 0]
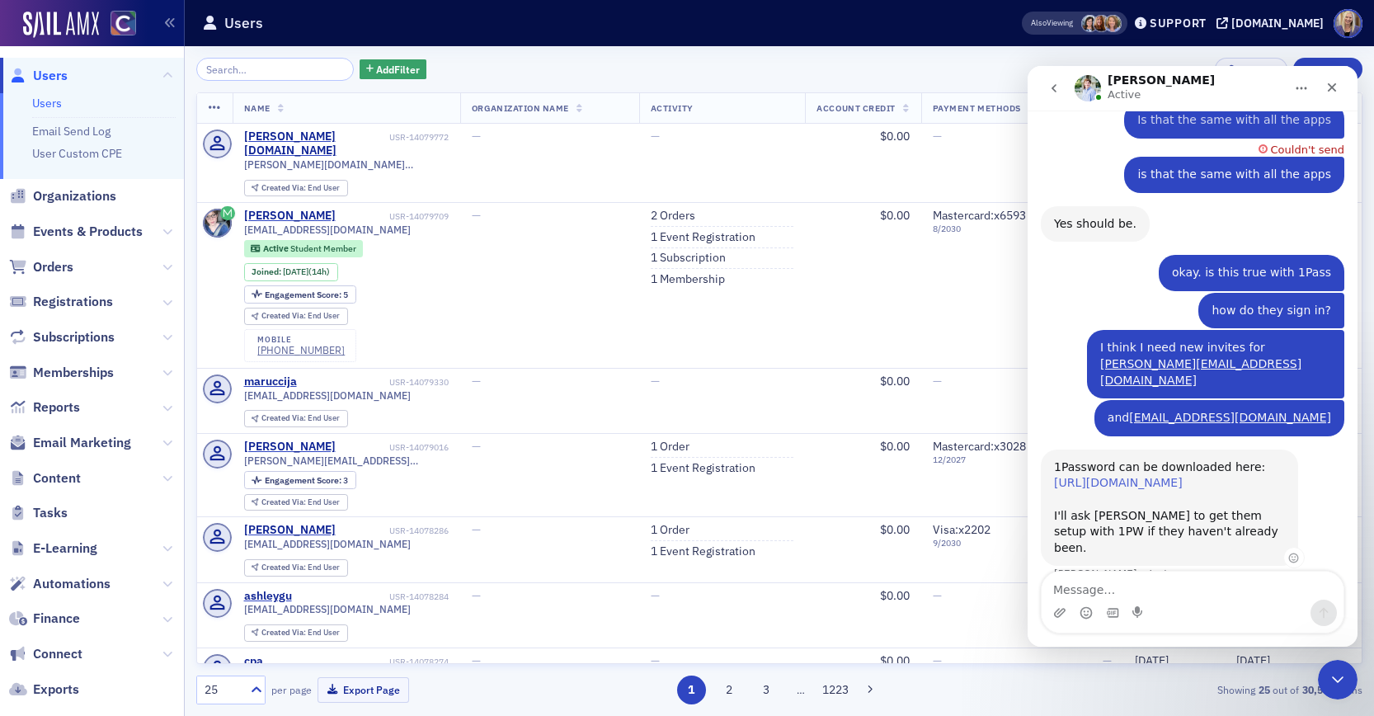
click at [1163, 476] on link "[URL][DOMAIN_NAME]" at bounding box center [1118, 482] width 129 height 13
click at [1177, 590] on textarea "Message…" at bounding box center [1193, 586] width 302 height 28
click at [1137, 586] on textarea "Message…" at bounding box center [1193, 586] width 302 height 28
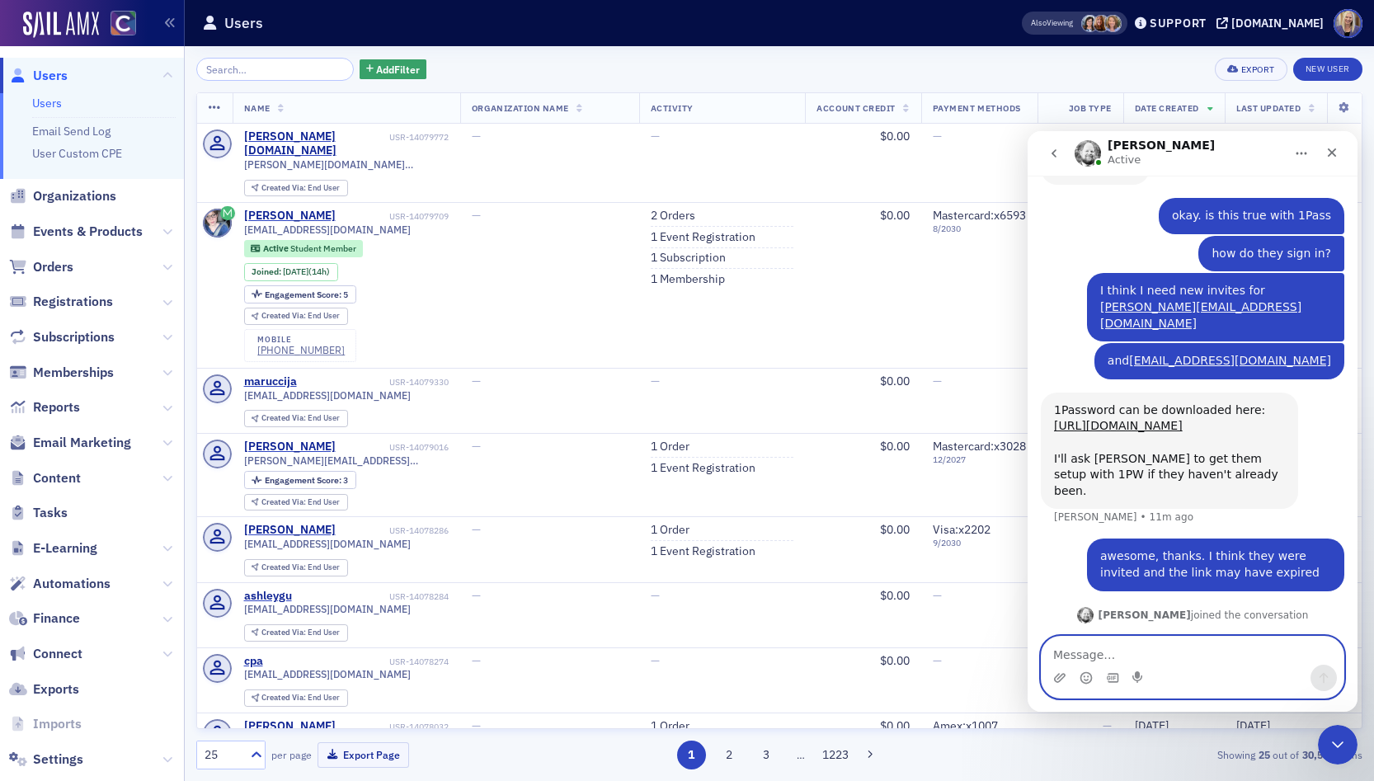
scroll to position [808, 0]
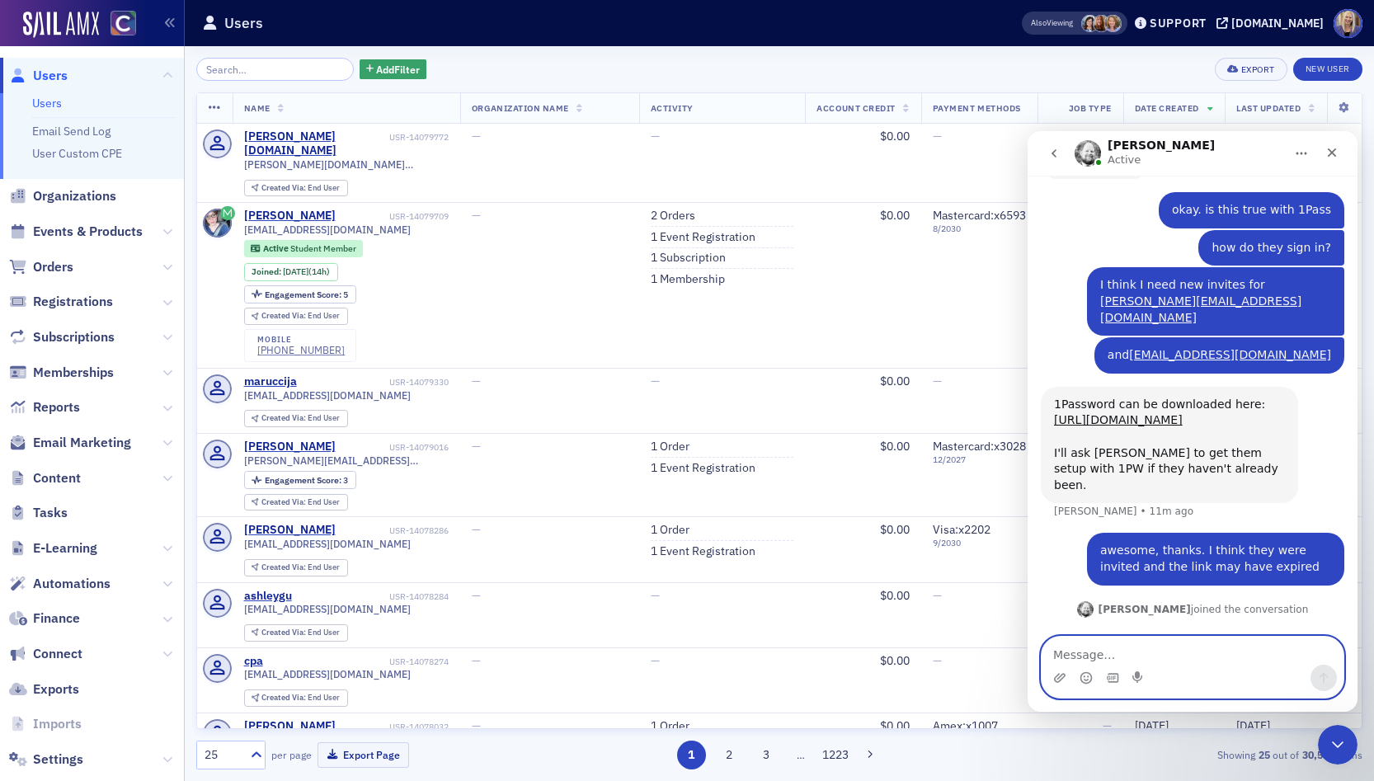
click at [1155, 653] on textarea "Message…" at bounding box center [1193, 651] width 302 height 28
type textarea "great, thank you so much!"
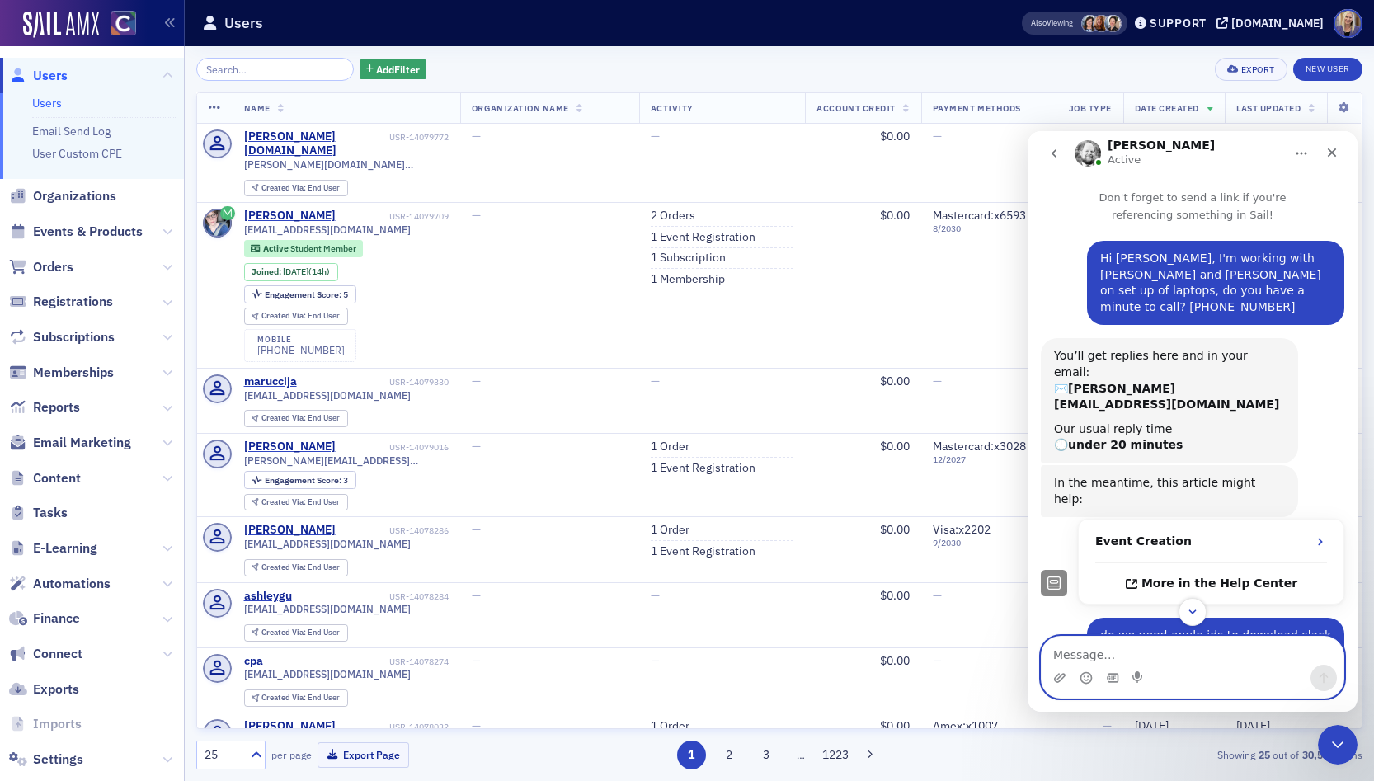
scroll to position [858, 0]
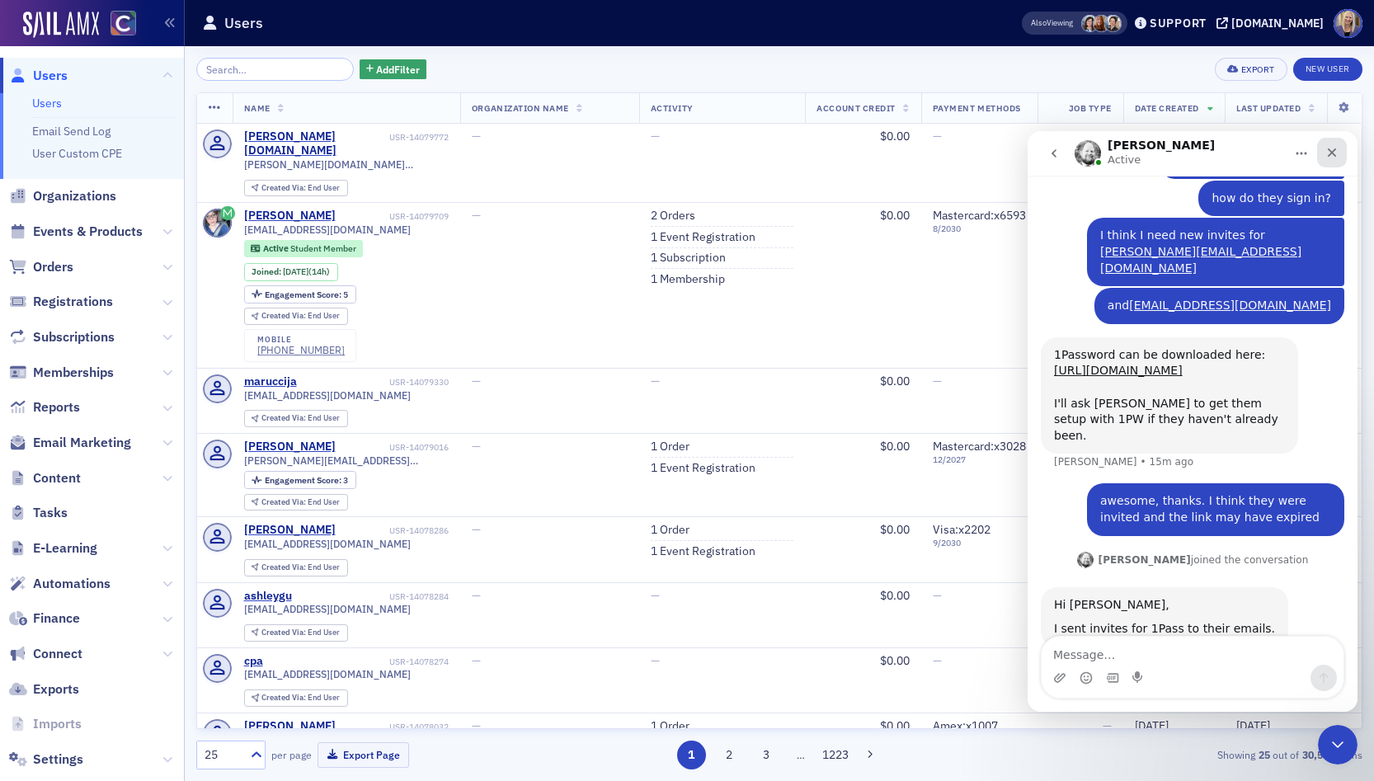
click at [1339, 152] on div "Close" at bounding box center [1332, 153] width 30 height 30
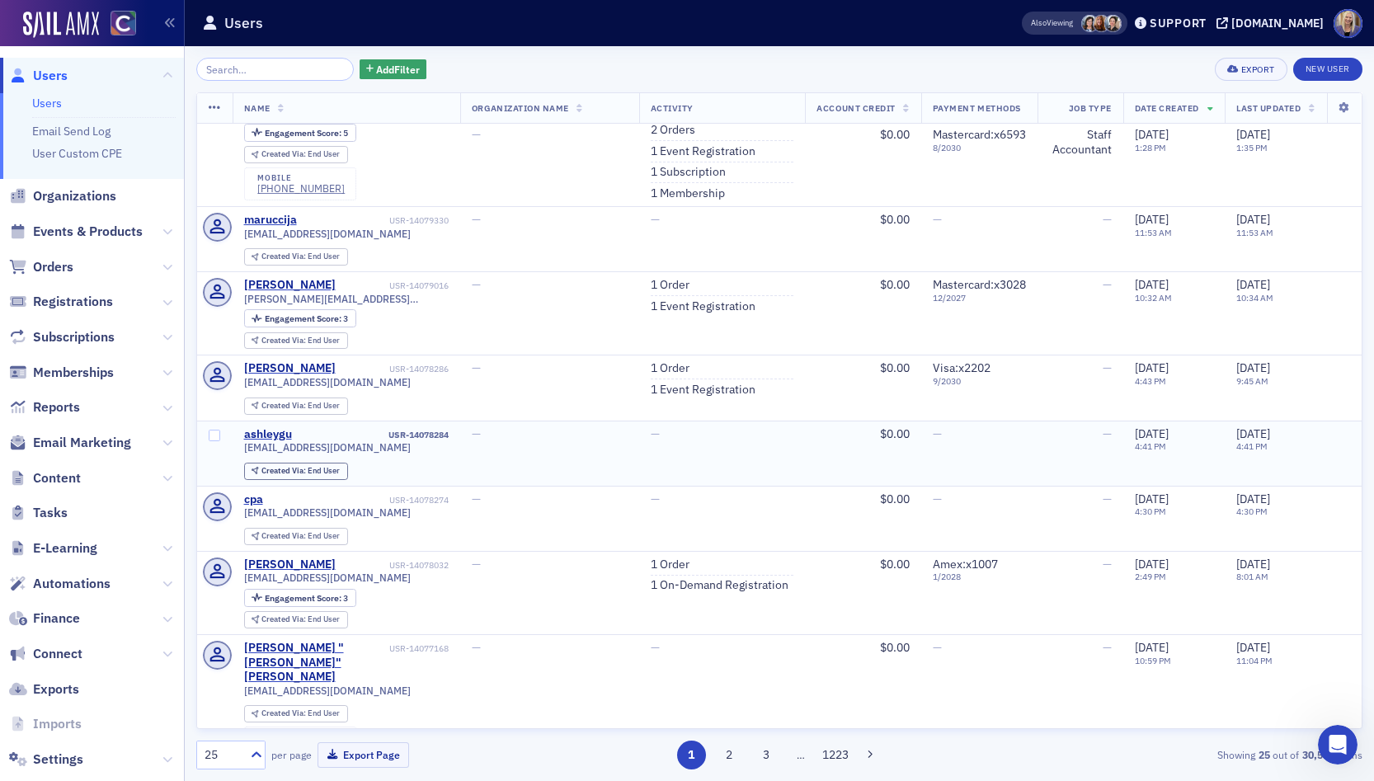
scroll to position [0, 0]
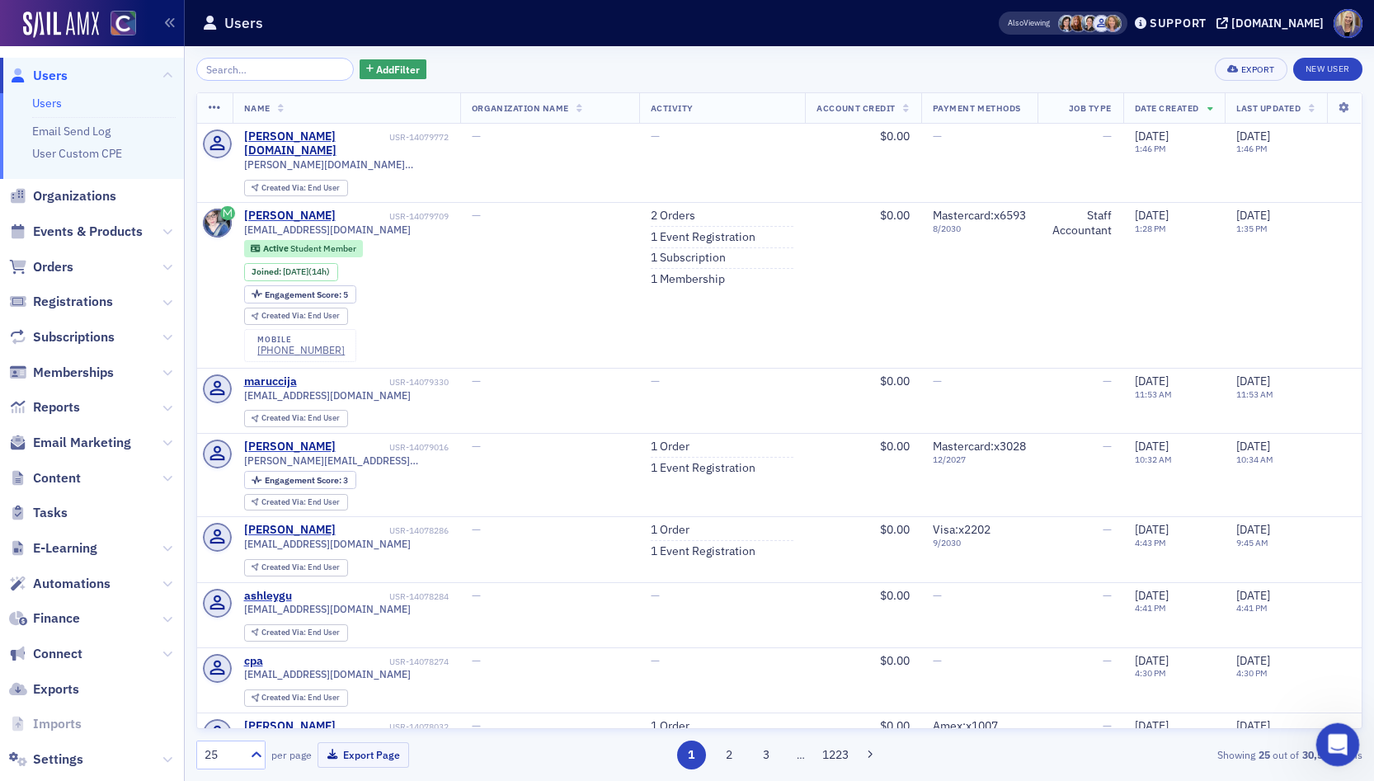
click at [1342, 664] on icon "Open Intercom Messenger" at bounding box center [1335, 742] width 27 height 27
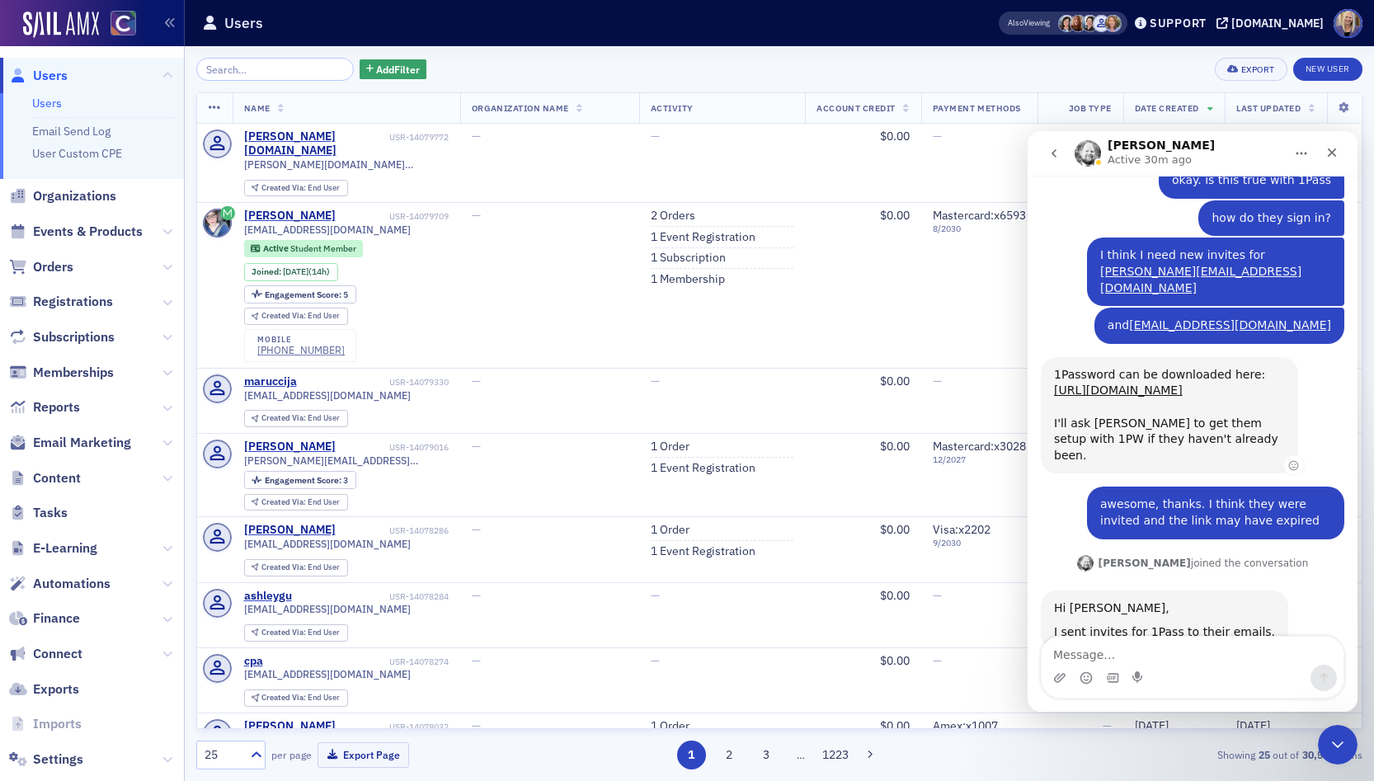
scroll to position [841, 0]
click at [1226, 659] on textarea "Message…" at bounding box center [1193, 651] width 302 height 28
type textarea "Hi there! has Crystal been added to intercomm"
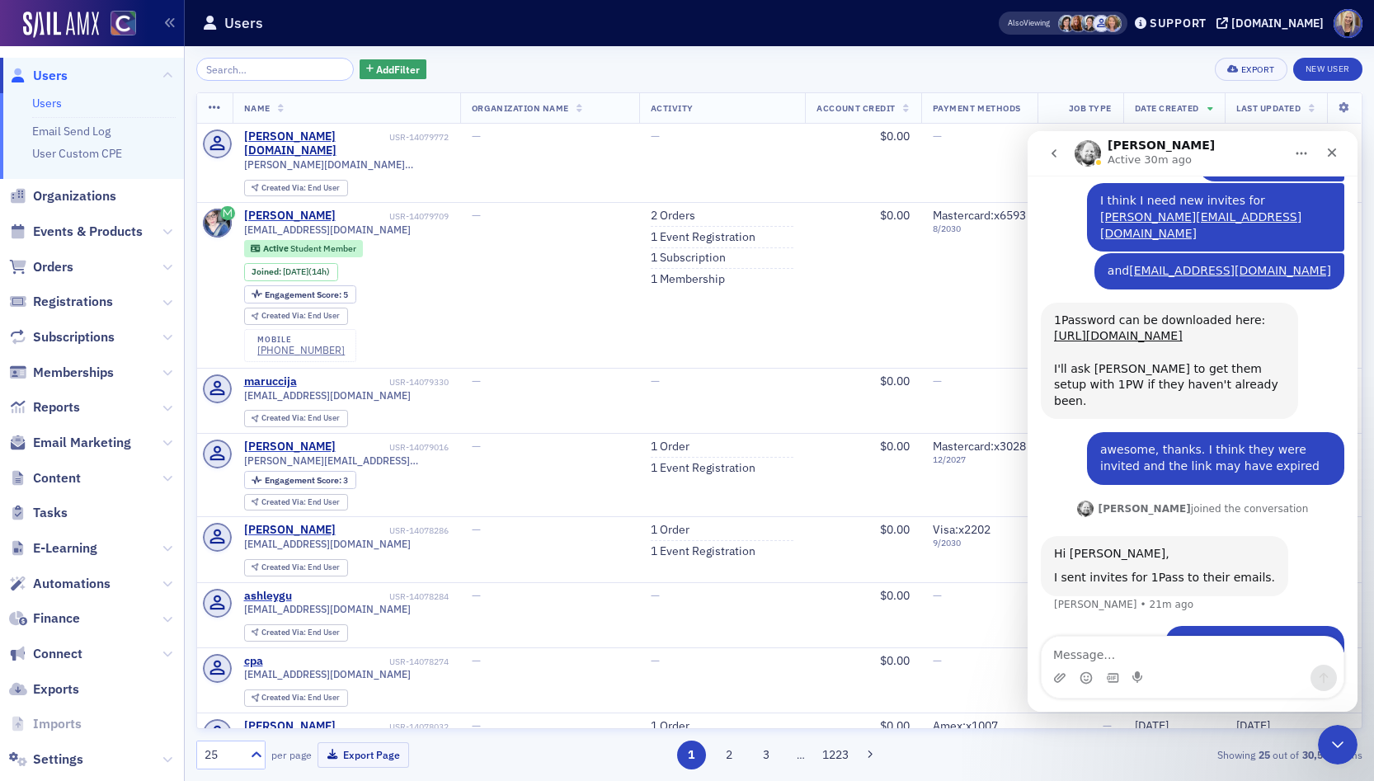
scroll to position [0, 0]
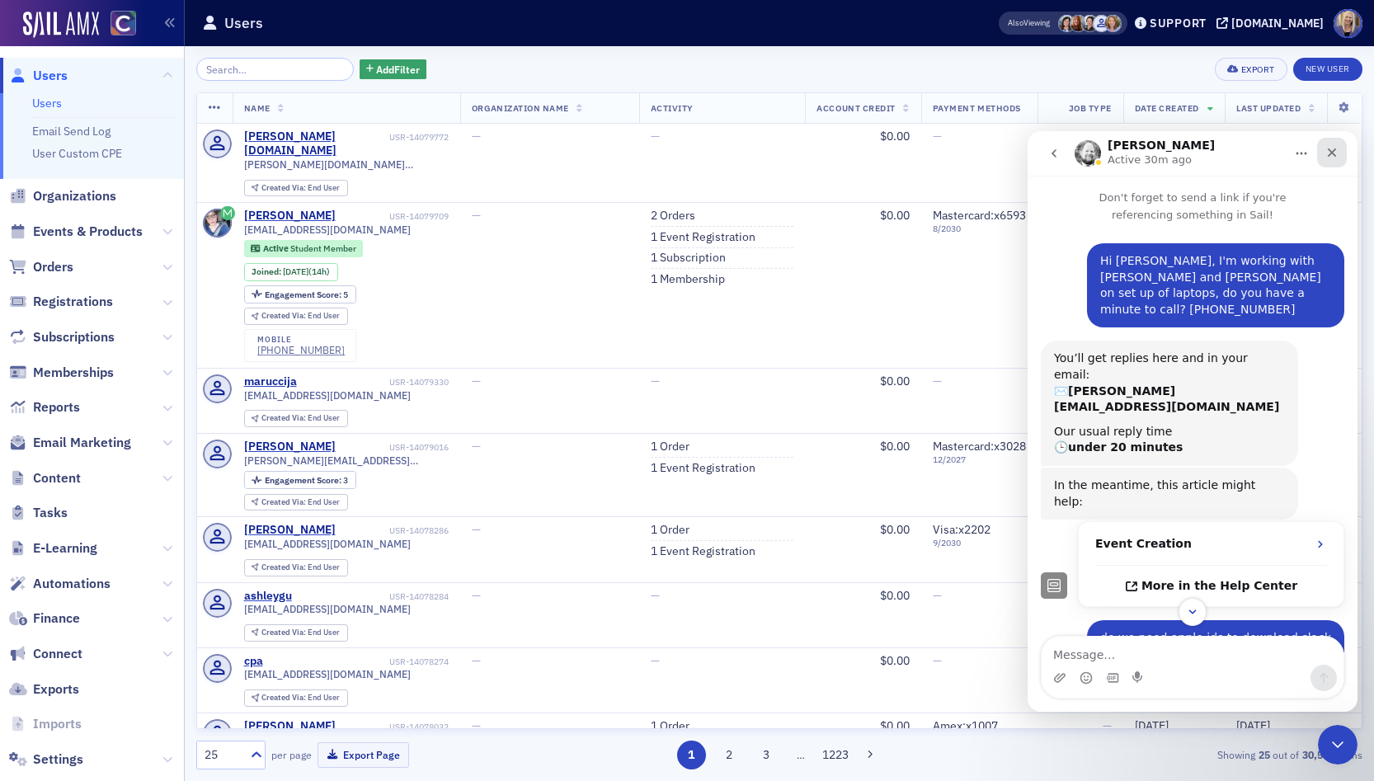
click at [1336, 148] on icon "Close" at bounding box center [1331, 152] width 13 height 13
